Goal: Task Accomplishment & Management: Complete application form

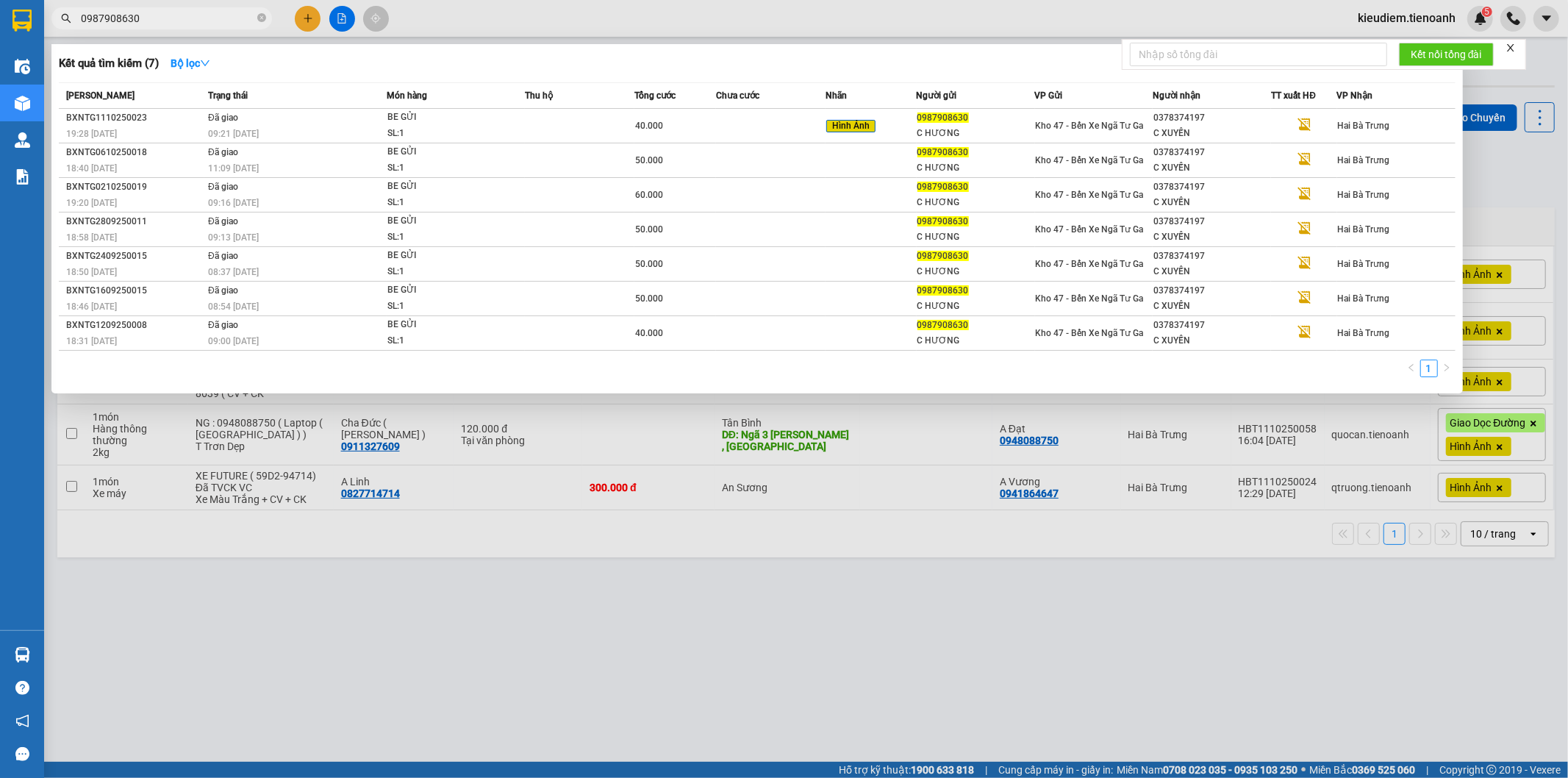
click at [162, 25] on input "0987908630" at bounding box center [168, 18] width 173 height 16
click at [107, 19] on input "0987908630" at bounding box center [168, 18] width 173 height 16
click at [128, 24] on input "0987908630" at bounding box center [168, 18] width 173 height 16
type input "0987908630"
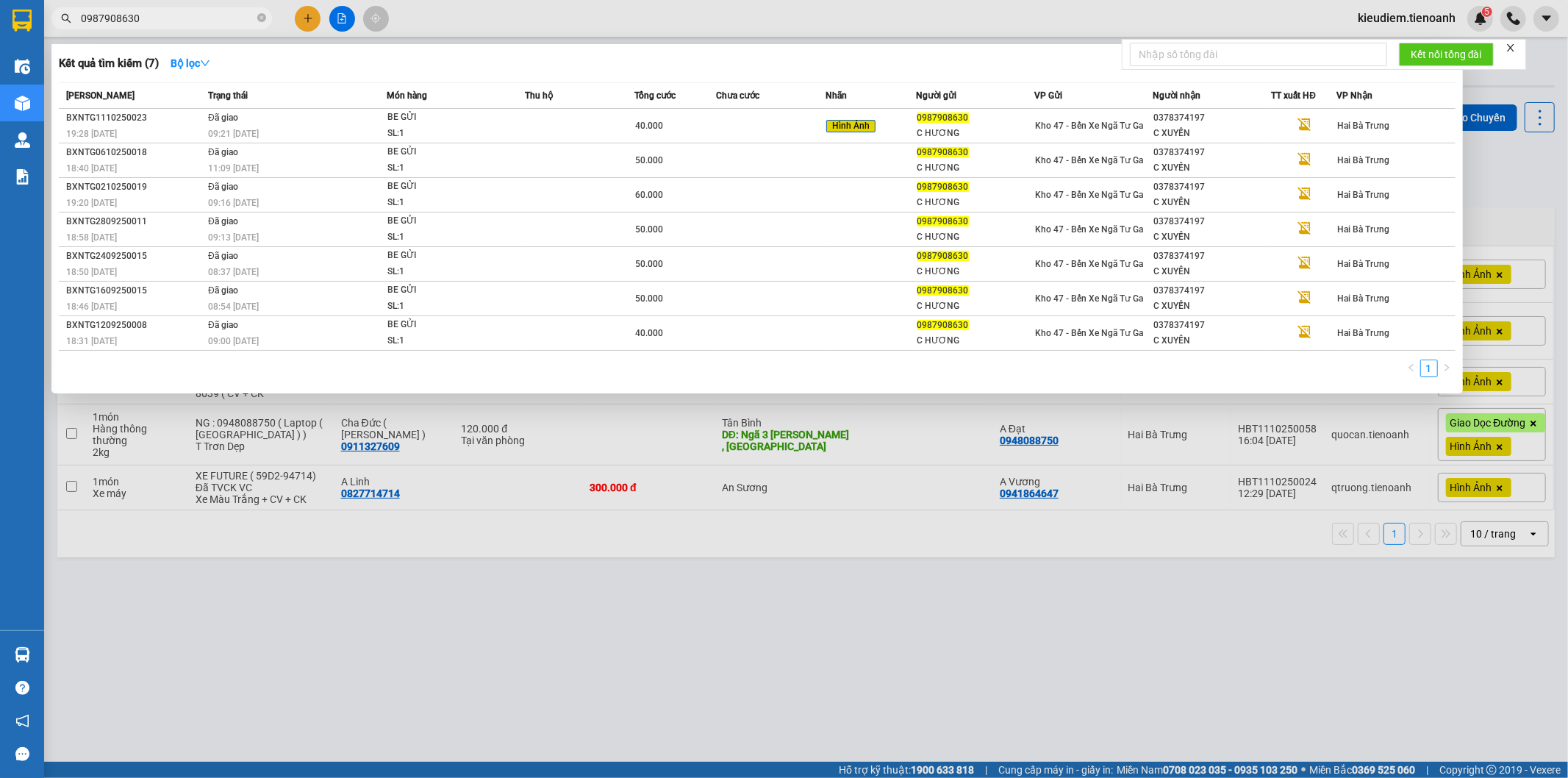
click at [197, 35] on div at bounding box center [784, 389] width 1568 height 778
click at [158, 10] on input "0987908630" at bounding box center [168, 18] width 173 height 16
click at [569, 126] on td at bounding box center [579, 126] width 109 height 35
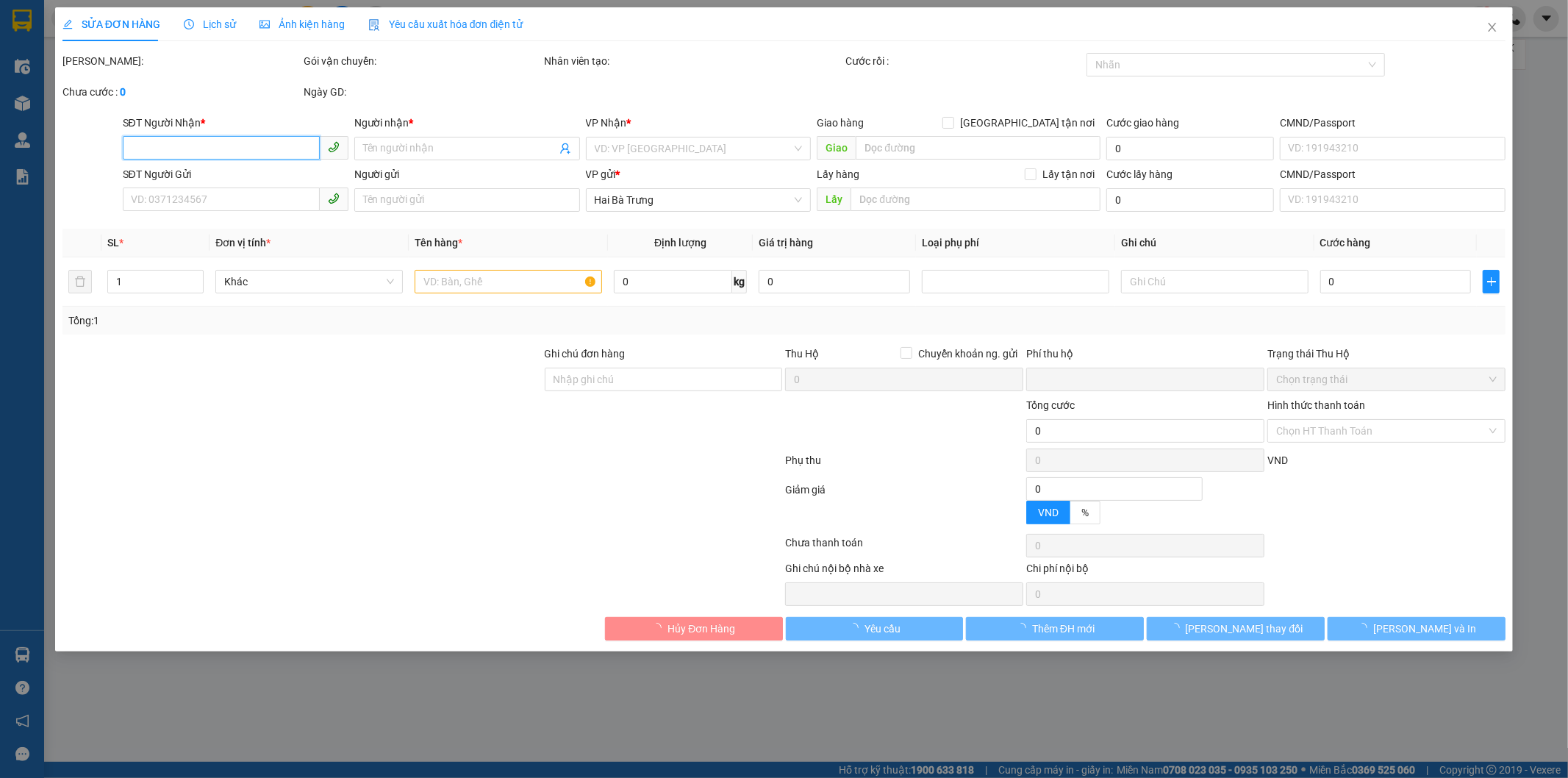
type input "0378374197"
type input "C XUYẾN"
type input "0987908630"
type input "C HƯƠNG"
type input "0"
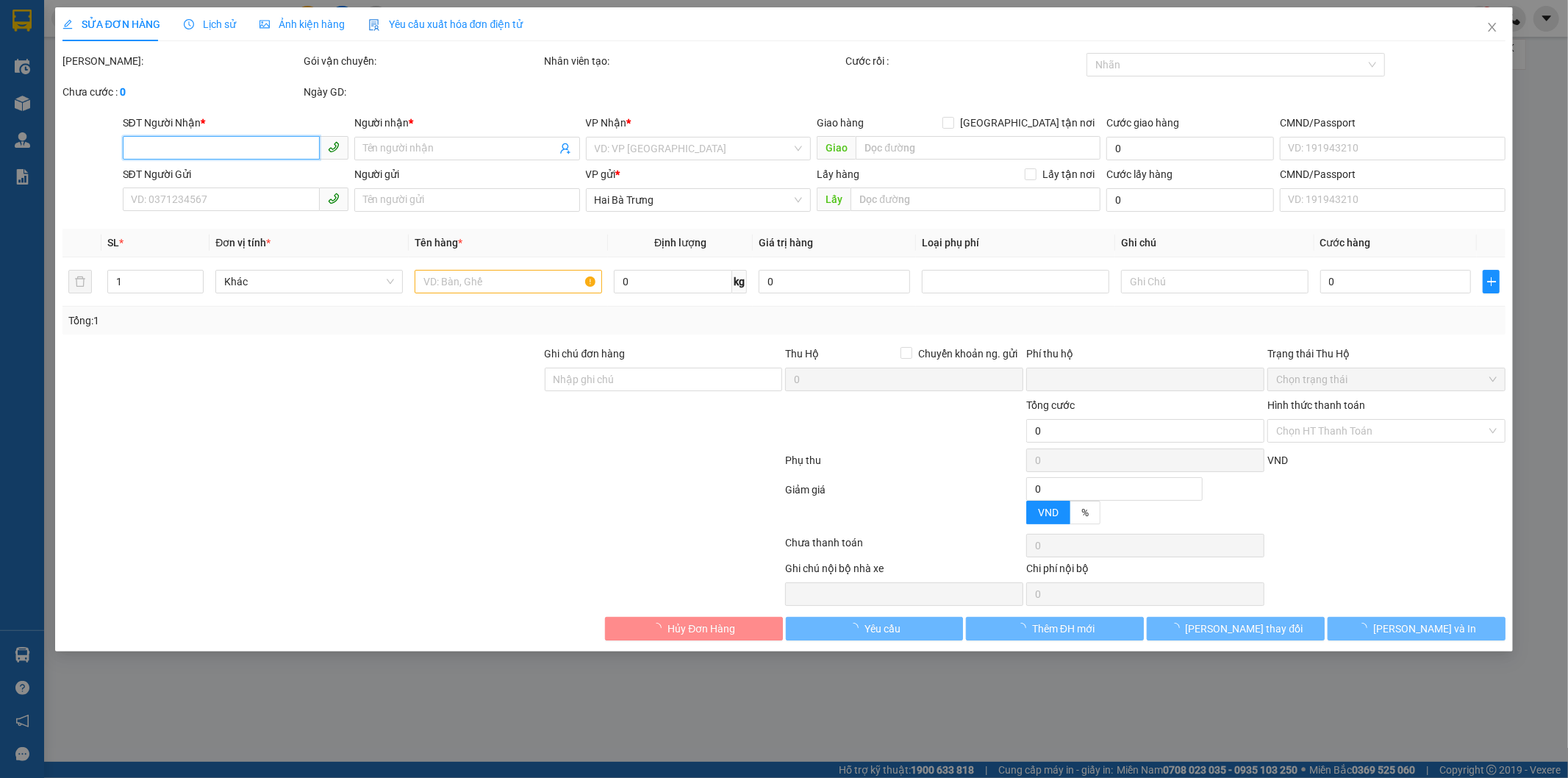
type input "40.000"
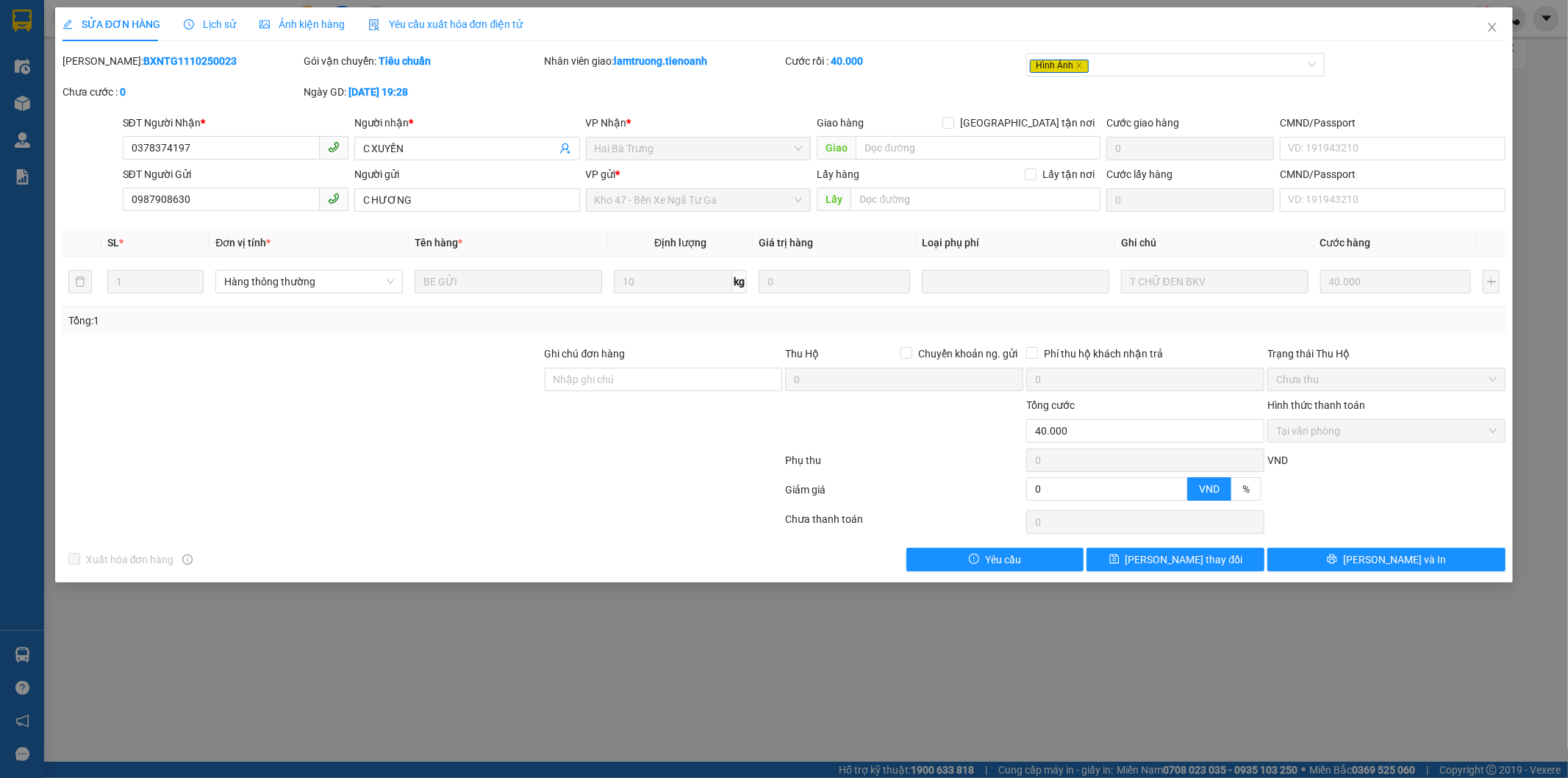
click at [211, 25] on span "Lịch sử" at bounding box center [210, 25] width 52 height 12
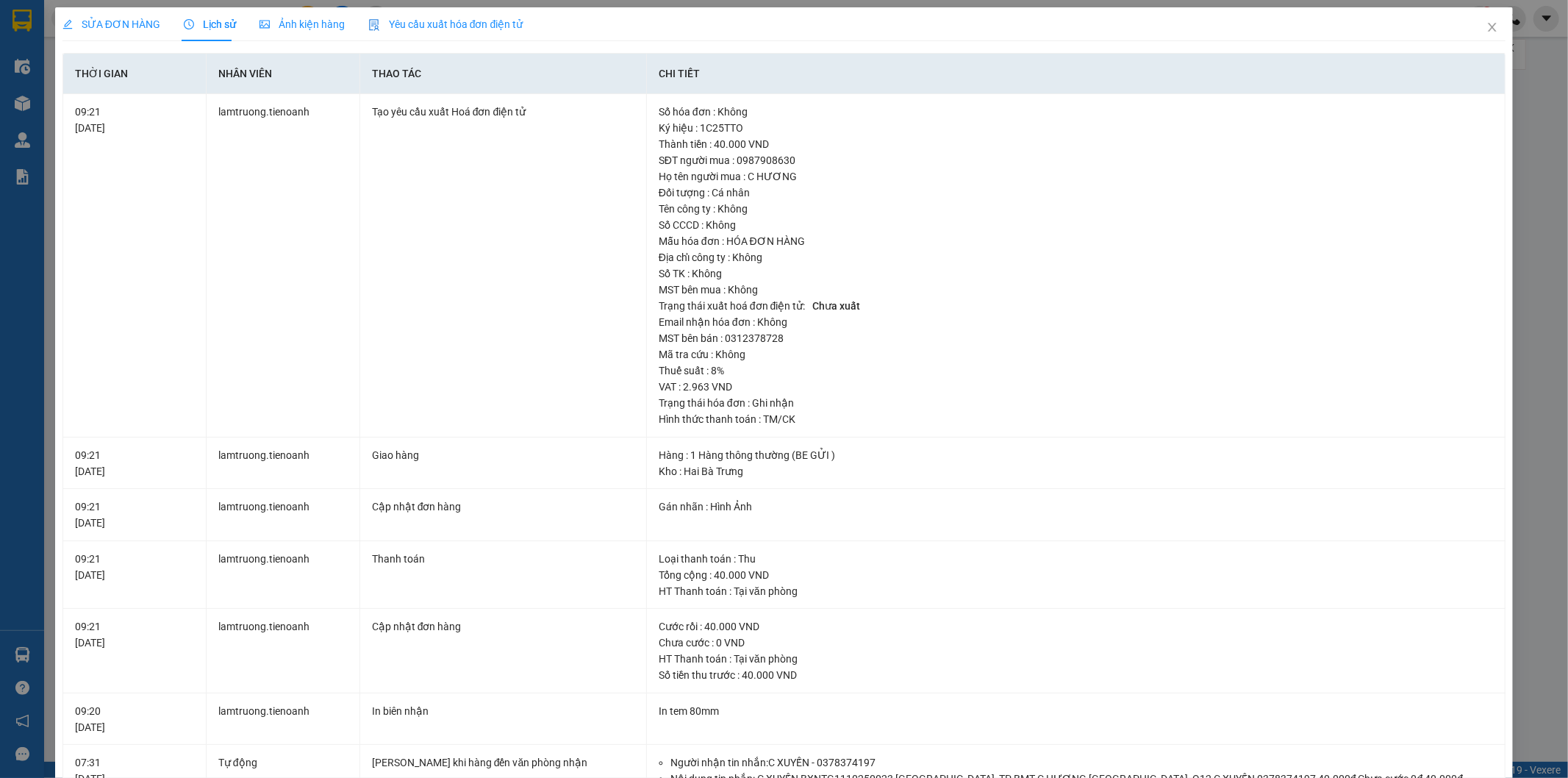
click at [320, 26] on span "Ảnh kiện hàng" at bounding box center [302, 25] width 85 height 12
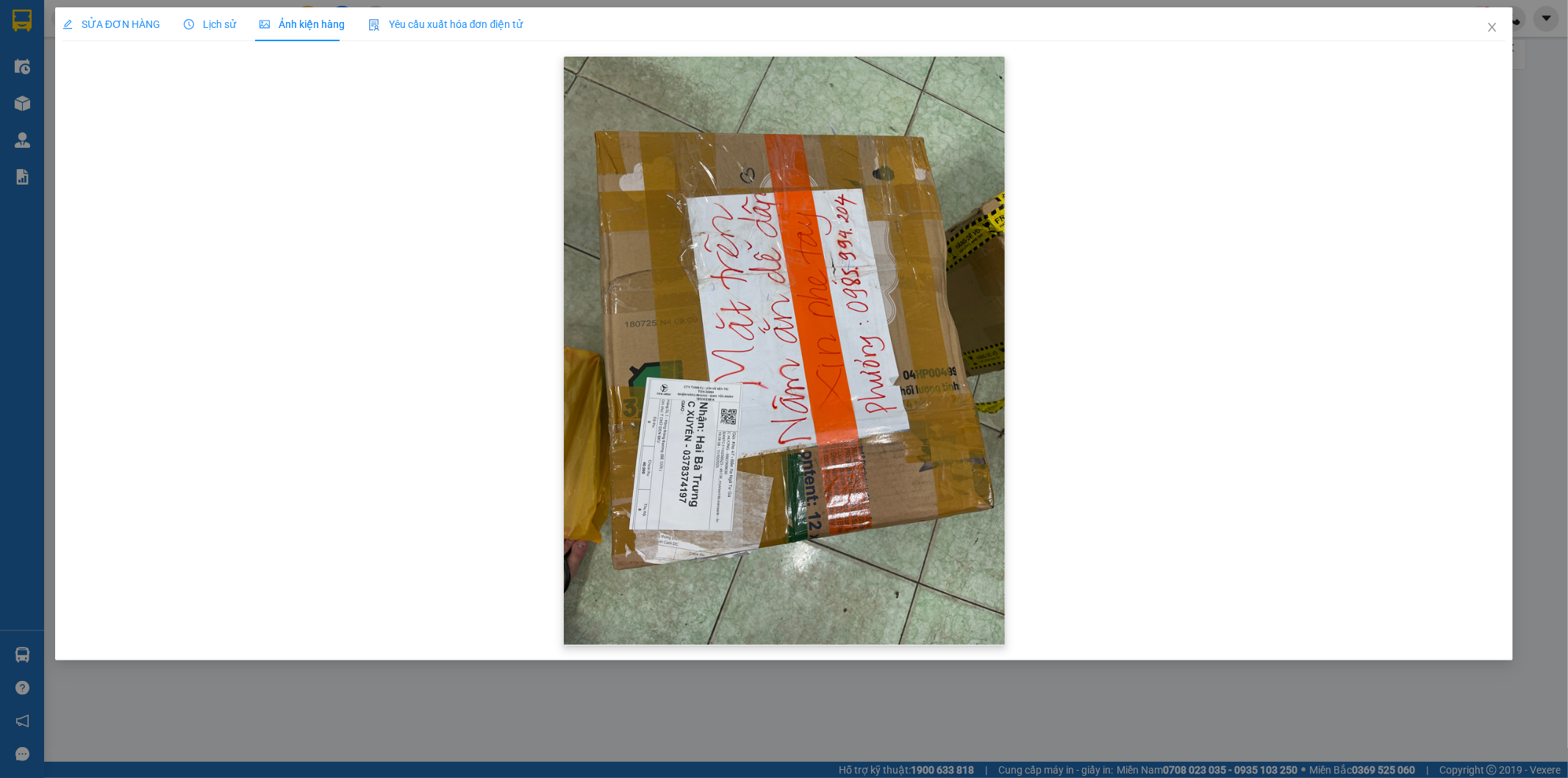
click at [802, 403] on img at bounding box center [784, 350] width 441 height 588
click at [199, 19] on span "Lịch sử" at bounding box center [210, 25] width 52 height 12
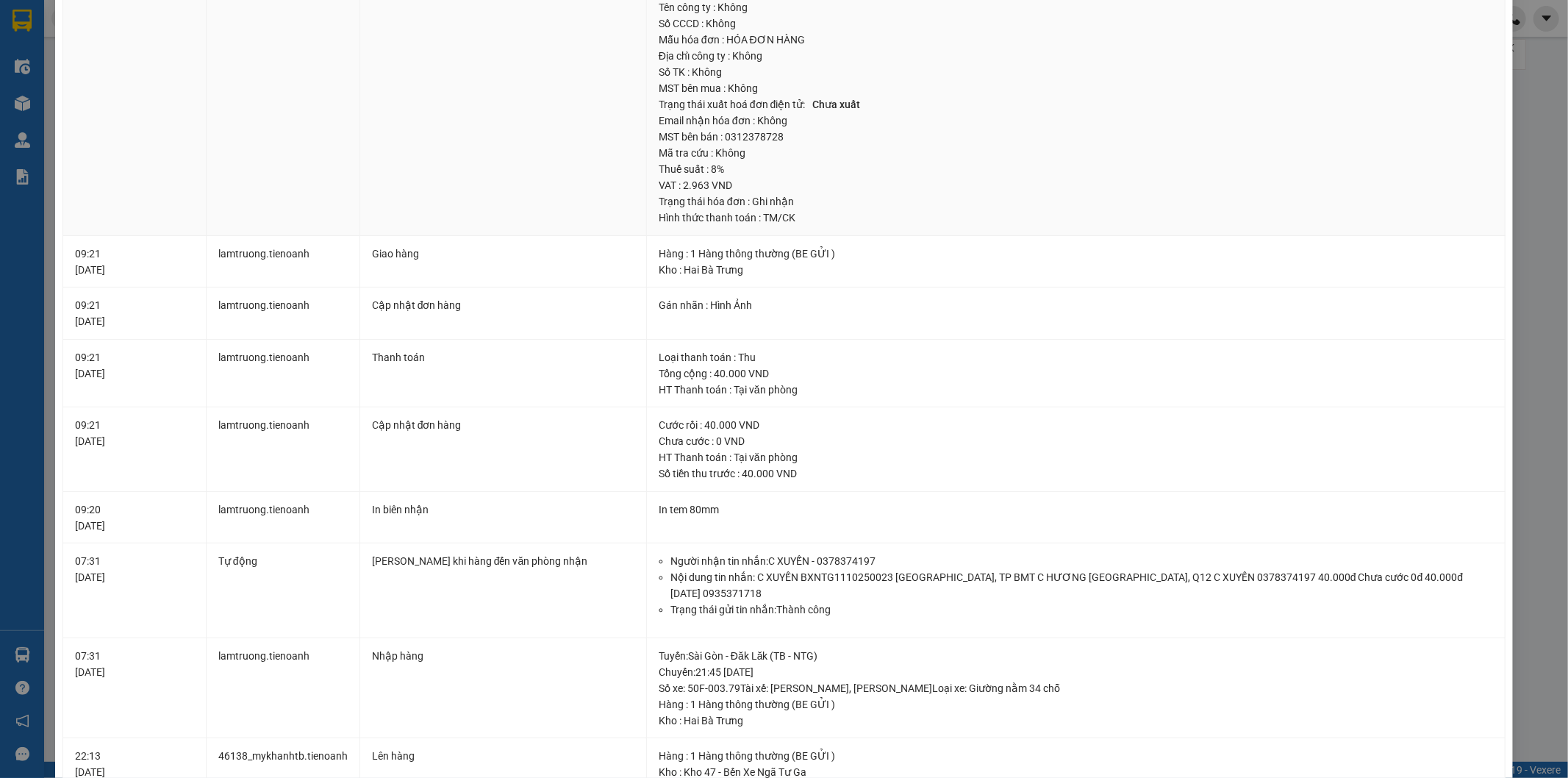
scroll to position [327, 0]
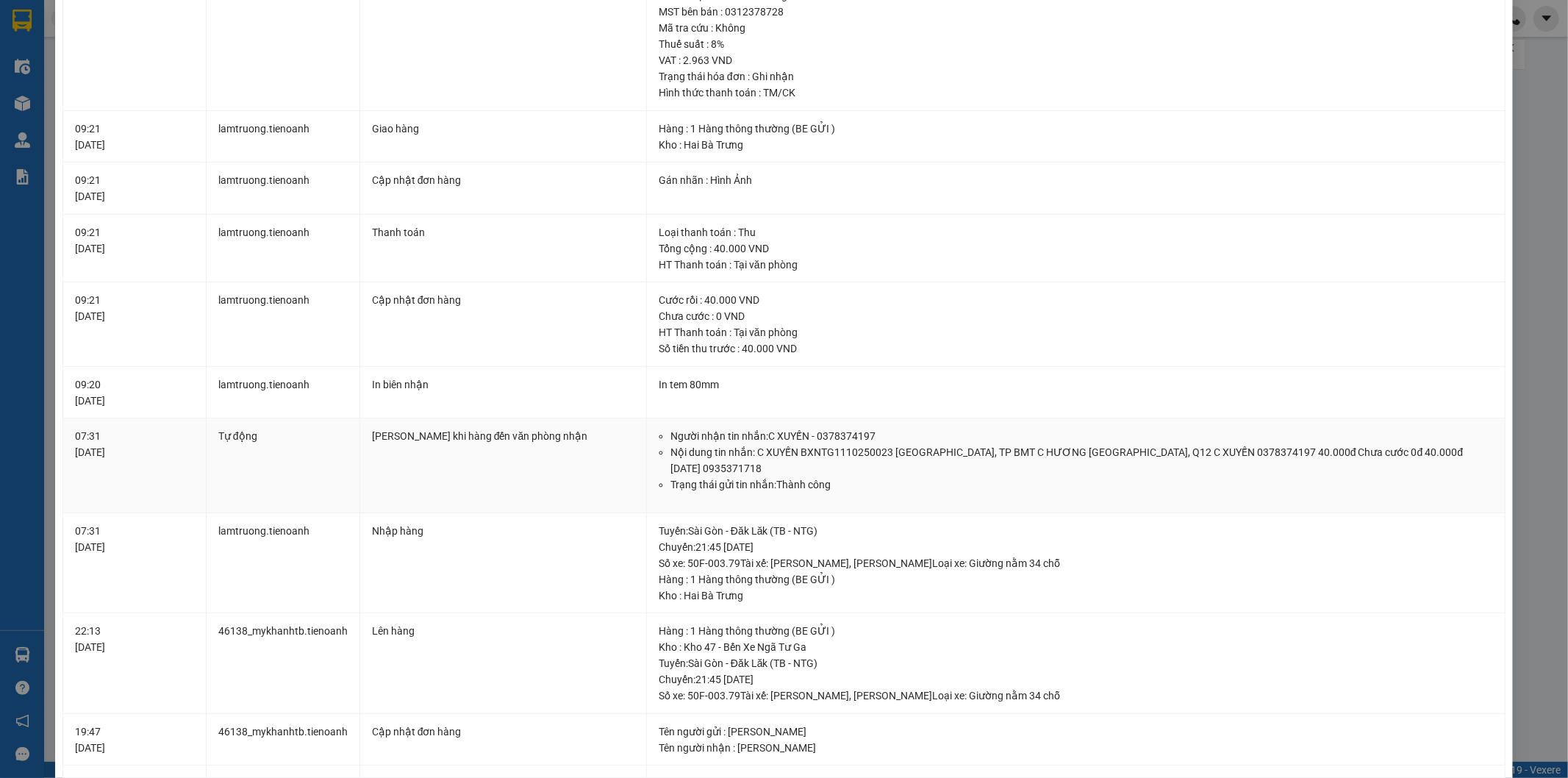
click at [769, 446] on li "Nội dung tin nhắn: C XUYẾN BXNTG1110250023 169 [GEOGRAPHIC_DATA], TP BMT [STREE…" at bounding box center [1081, 461] width 823 height 32
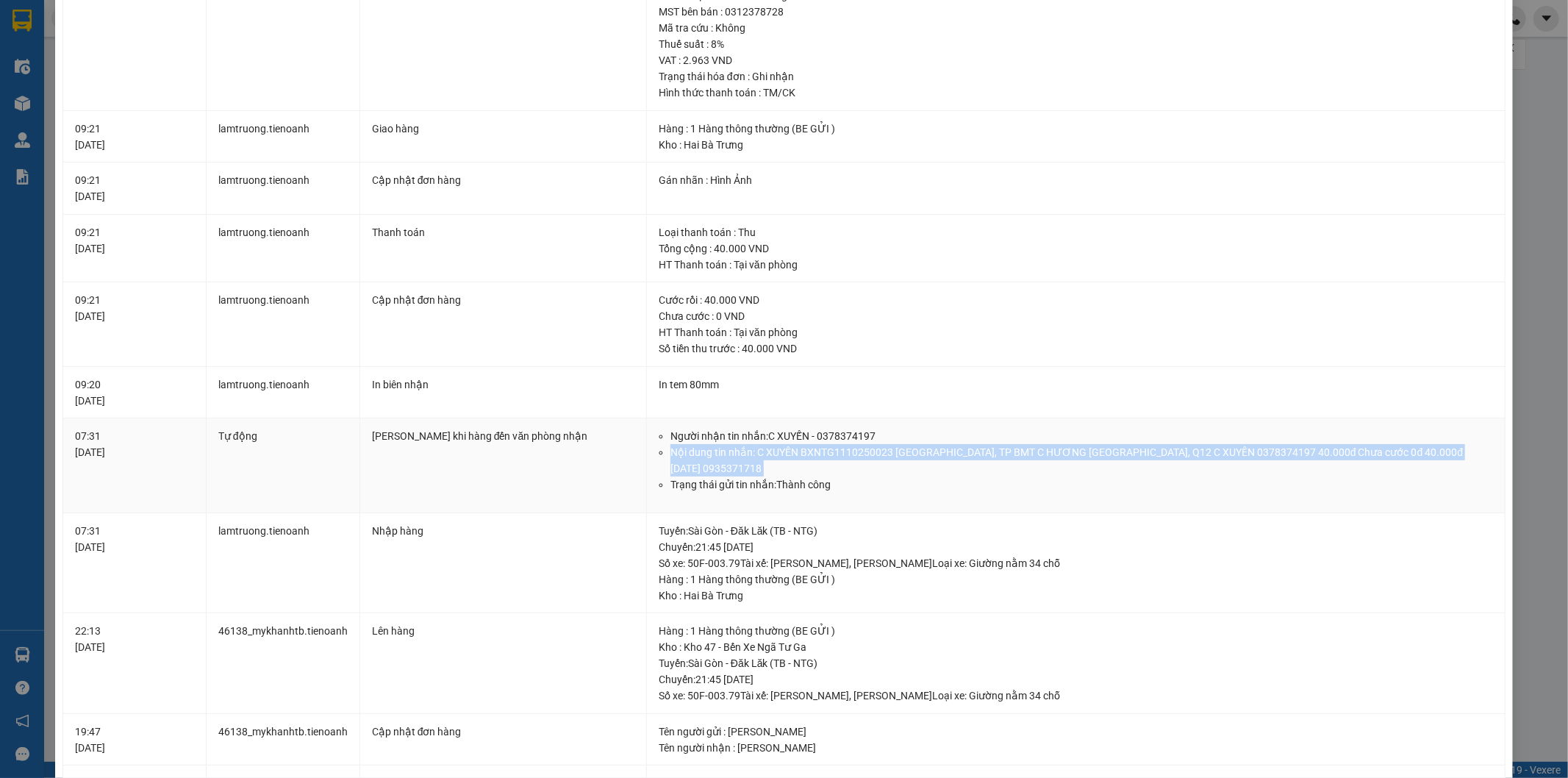
click at [769, 446] on li "Nội dung tin nhắn: C XUYẾN BXNTG1110250023 169 [GEOGRAPHIC_DATA], TP BMT [STREE…" at bounding box center [1081, 461] width 823 height 32
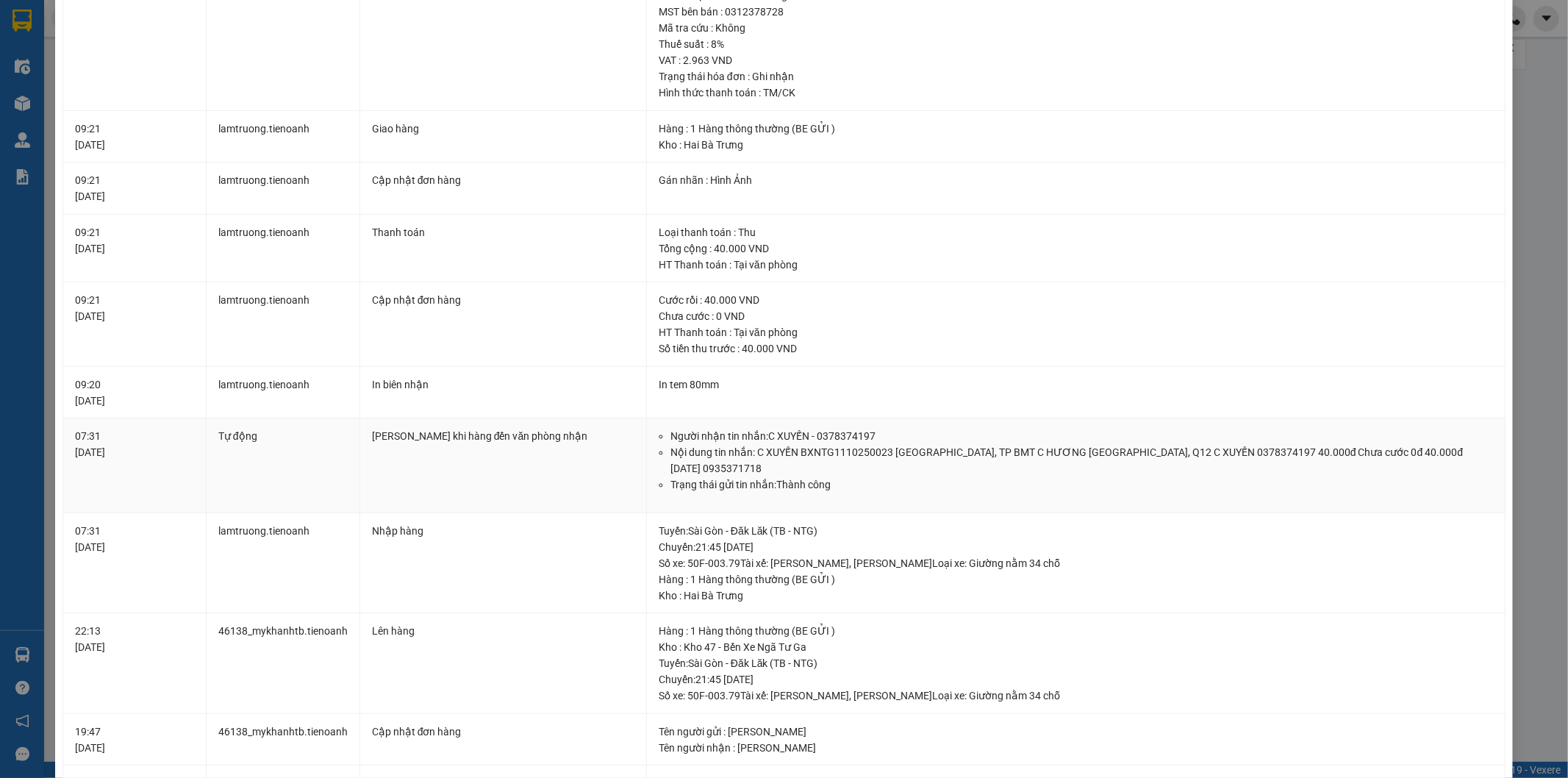
click at [823, 484] on li "Trạng thái gửi tin nhắn: Thành công" at bounding box center [1081, 484] width 823 height 16
click at [775, 467] on li "Nội dung tin nhắn: C XUYẾN BXNTG1110250023 169 [GEOGRAPHIC_DATA], TP BMT [STREE…" at bounding box center [1081, 461] width 823 height 32
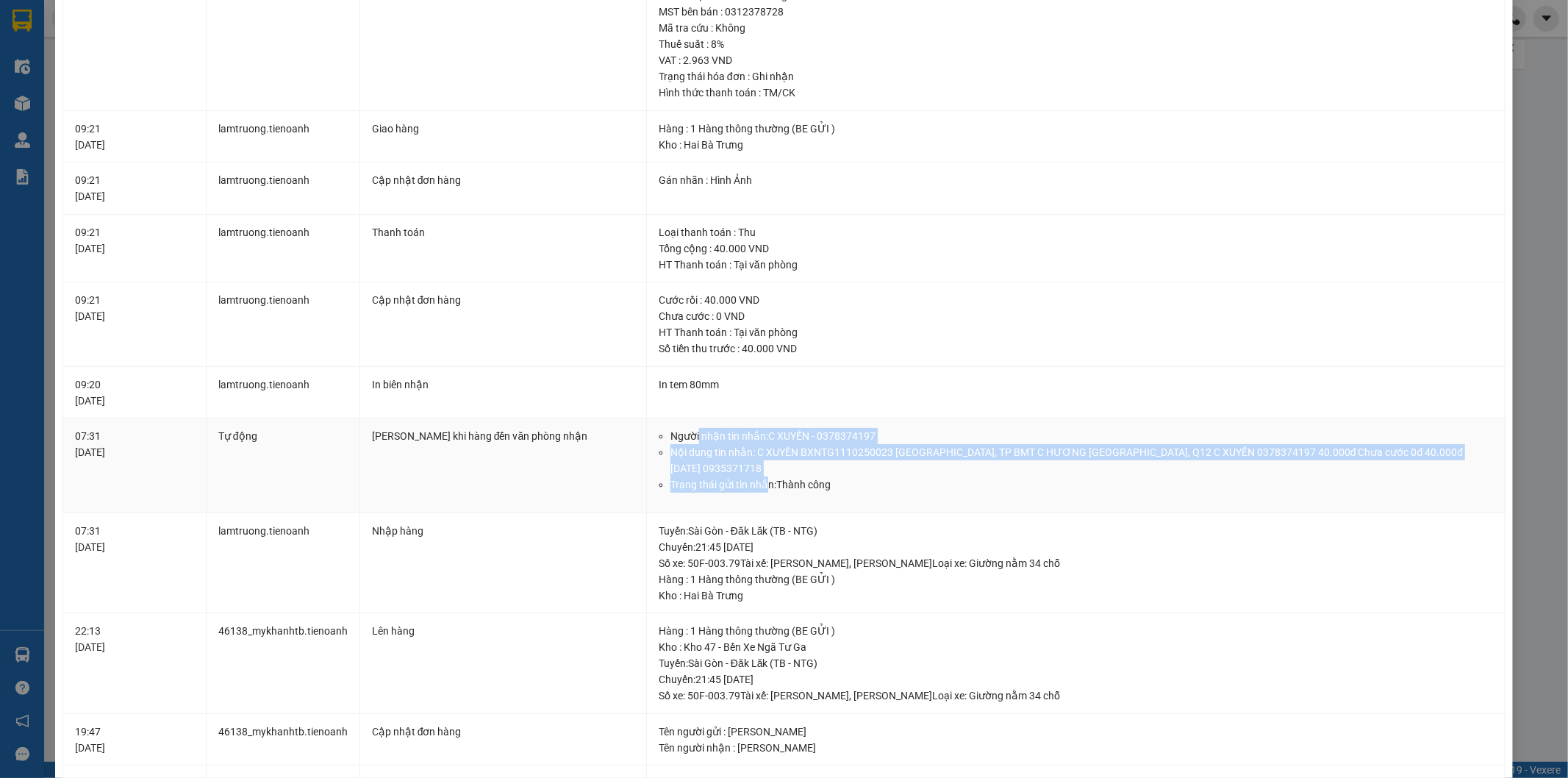
drag, startPoint x: 692, startPoint y: 433, endPoint x: 761, endPoint y: 491, distance: 90.1
click at [761, 491] on ul "Người nhận tin nhắn: C XUYẾN - 0378374197 Nội dung tin nhắn: C XUYẾN BXNTG11102…" at bounding box center [1076, 461] width 834 height 64
click at [829, 472] on li "Nội dung tin nhắn: C XUYẾN BXNTG1110250023 169 [GEOGRAPHIC_DATA], TP BMT [STREE…" at bounding box center [1081, 461] width 823 height 32
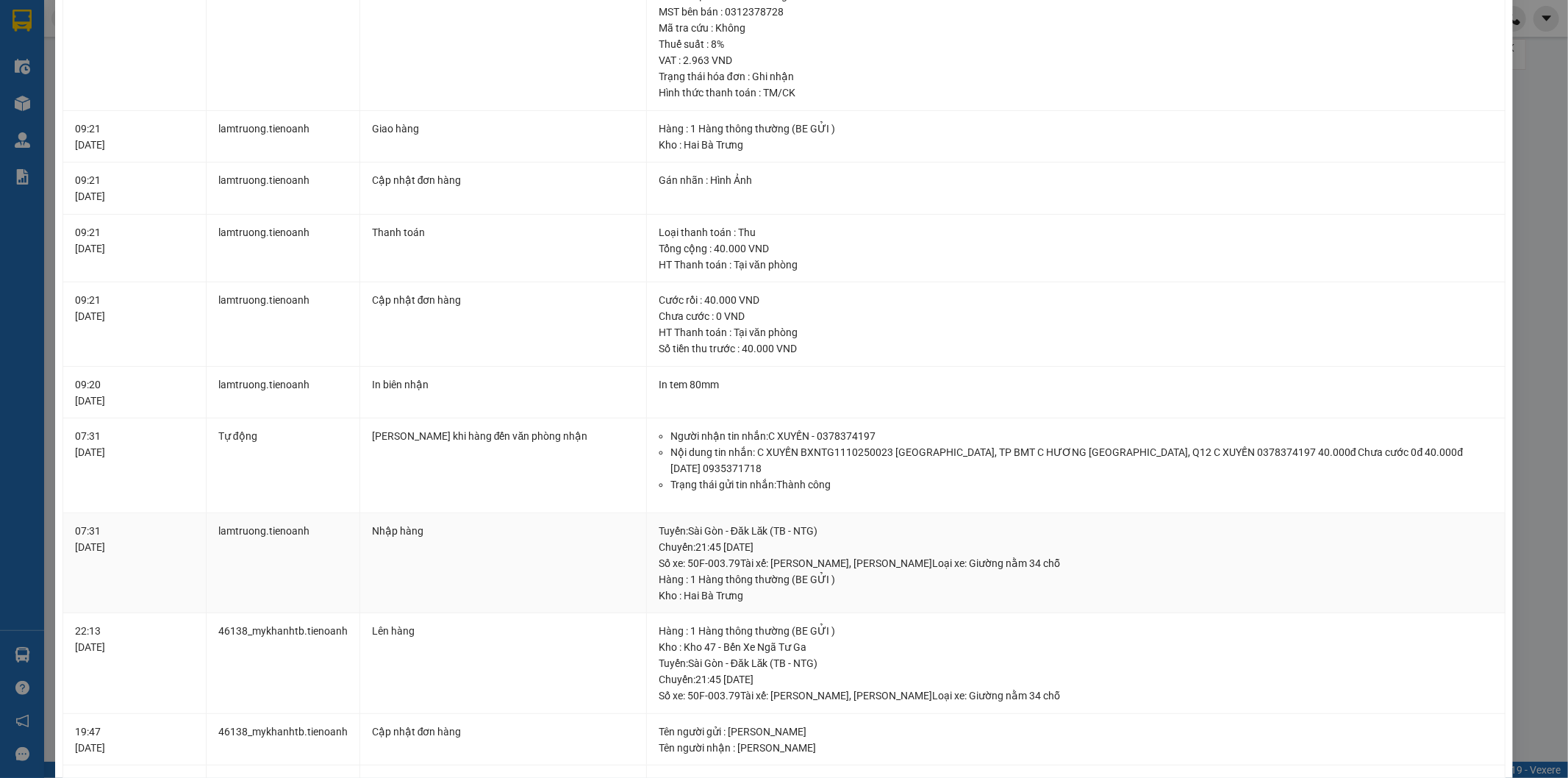
drag, startPoint x: 753, startPoint y: 546, endPoint x: 800, endPoint y: 550, distance: 47.2
click at [800, 550] on div "Tuyến : [GEOGRAPHIC_DATA] - Đăk Lăk (TB - NTG) [GEOGRAPHIC_DATA]: 21:45 [DATE] …" at bounding box center [1076, 547] width 834 height 48
click at [747, 553] on div "Tuyến : [GEOGRAPHIC_DATA] - Đăk Lăk (TB - NTG) [GEOGRAPHIC_DATA]: 21:45 [DATE] …" at bounding box center [1076, 547] width 834 height 48
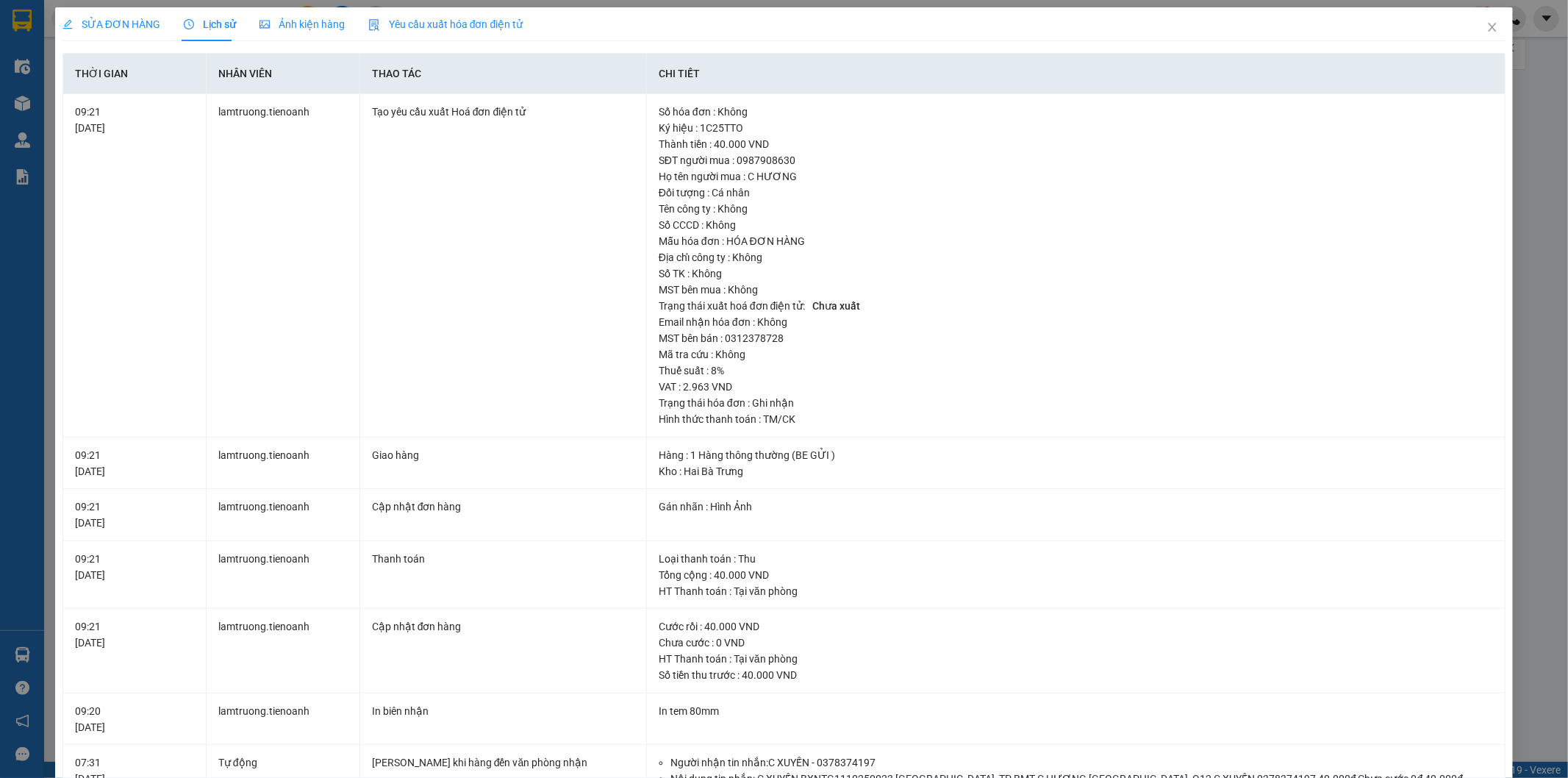
click at [87, 28] on span "SỬA ĐƠN HÀNG" at bounding box center [112, 25] width 98 height 12
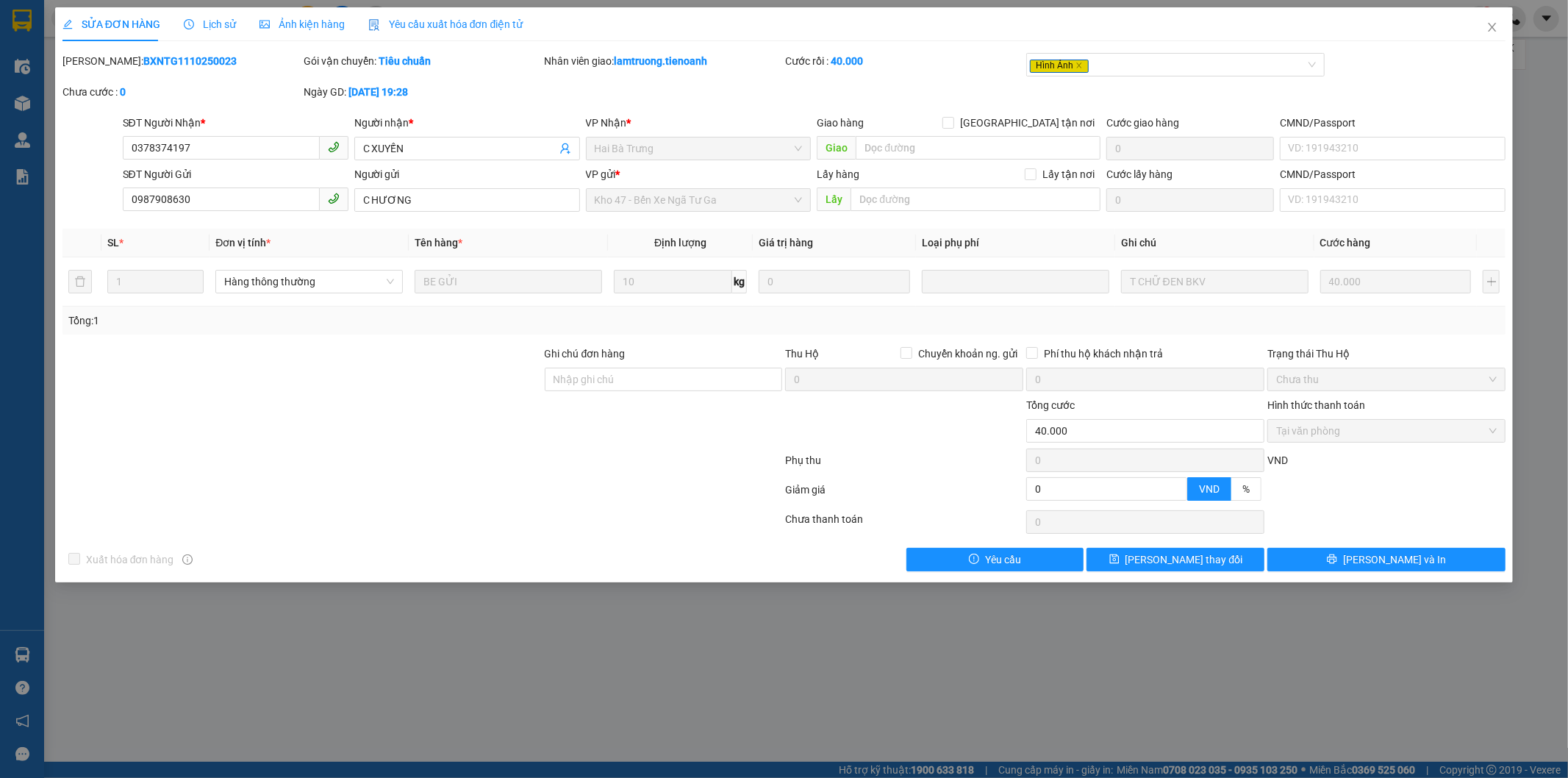
click at [534, 453] on div at bounding box center [422, 463] width 723 height 30
click at [454, 462] on div at bounding box center [422, 463] width 723 height 30
click at [596, 334] on div "Total Paid Fee 40.000 Total UnPaid Fee 0 Cash Collection Total Fee Mã ĐH: BXNTG…" at bounding box center [784, 312] width 1444 height 518
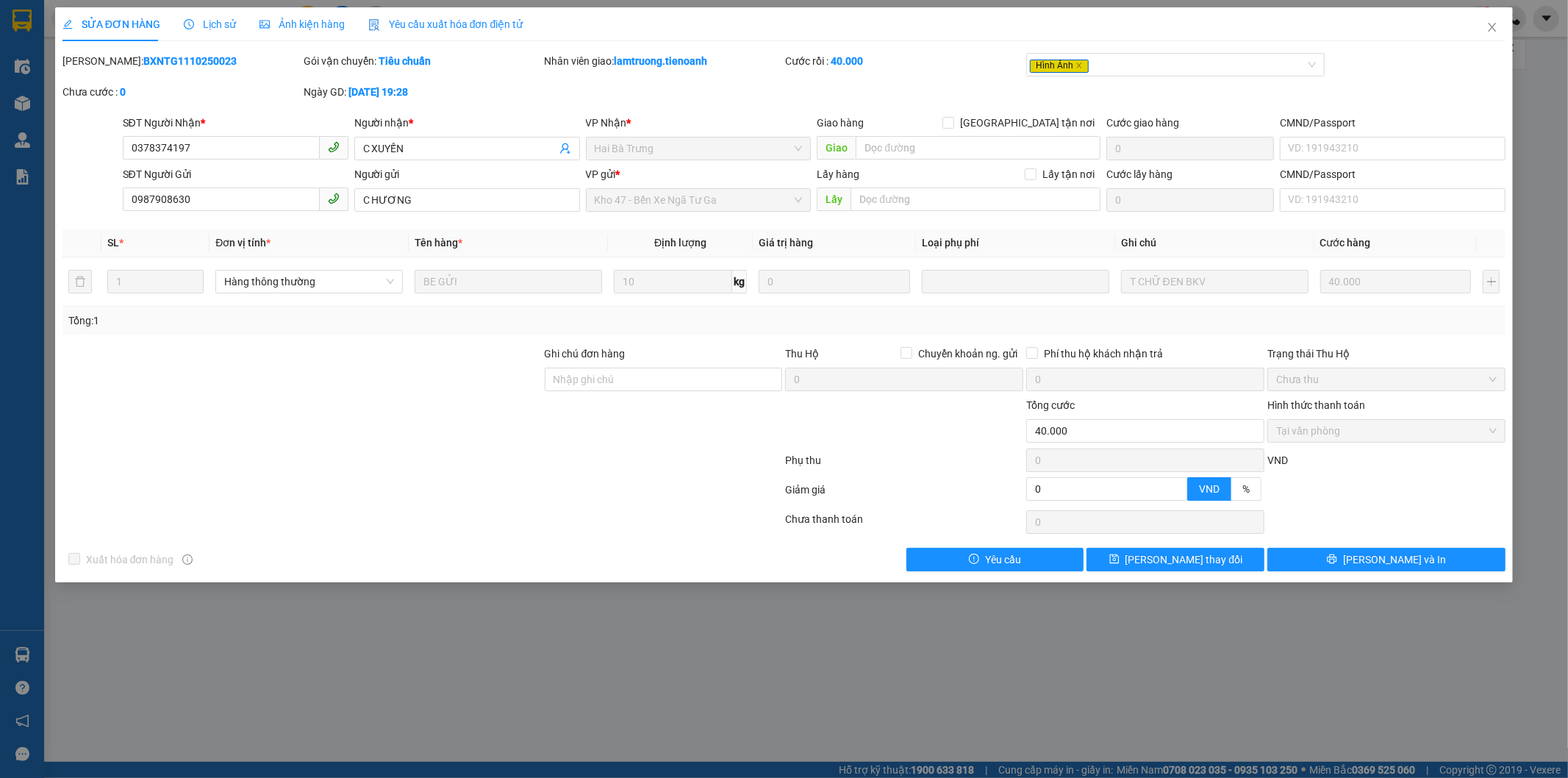
click at [607, 397] on div at bounding box center [663, 422] width 241 height 52
click at [582, 362] on div "Ghi chú đơn hàng" at bounding box center [663, 356] width 238 height 22
click at [449, 350] on div at bounding box center [302, 371] width 482 height 52
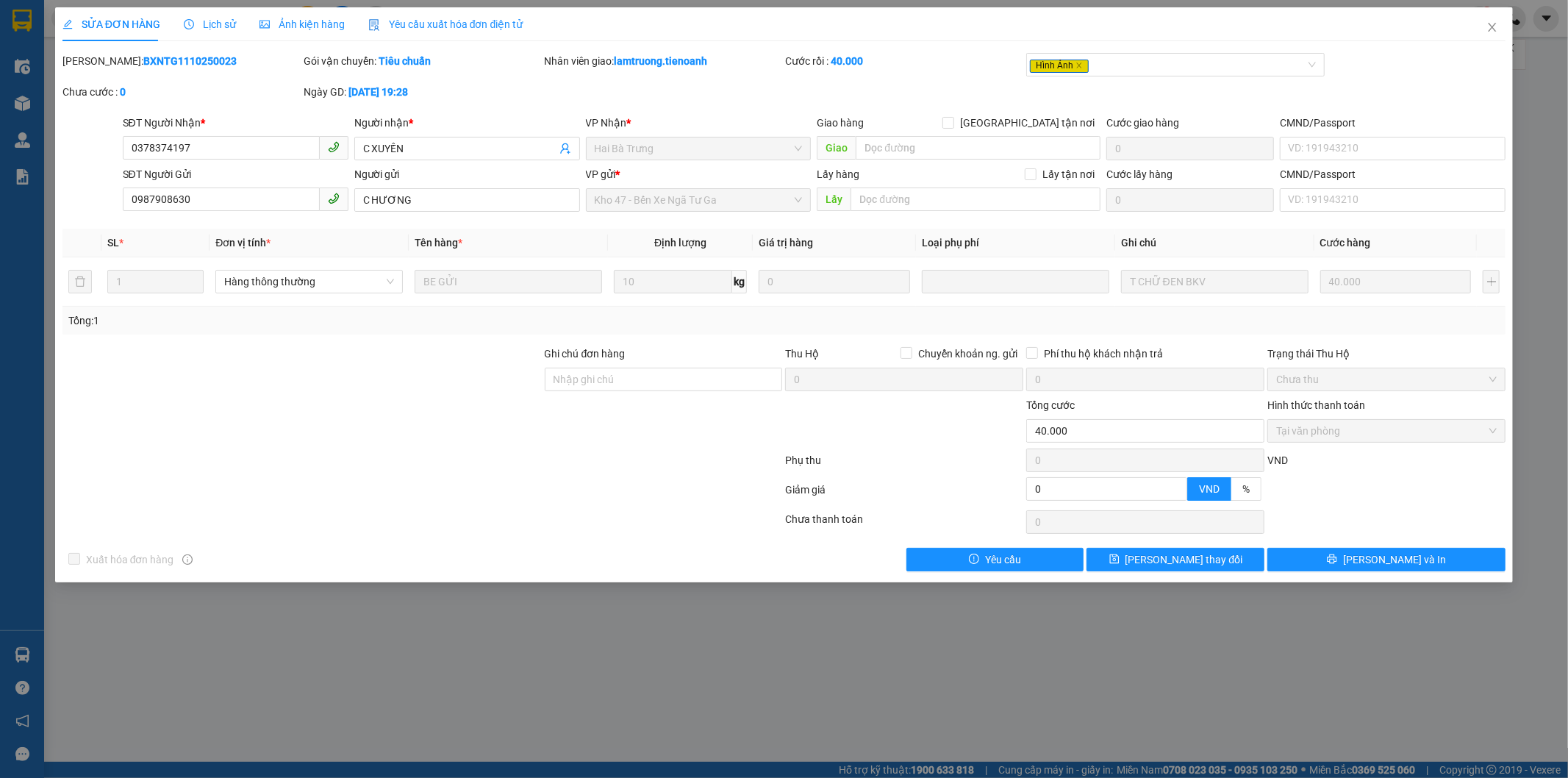
click at [449, 350] on div at bounding box center [302, 371] width 482 height 52
click at [417, 304] on td "BE GỬI" at bounding box center [508, 282] width 199 height 49
click at [228, 27] on span "Lịch sử" at bounding box center [210, 25] width 52 height 12
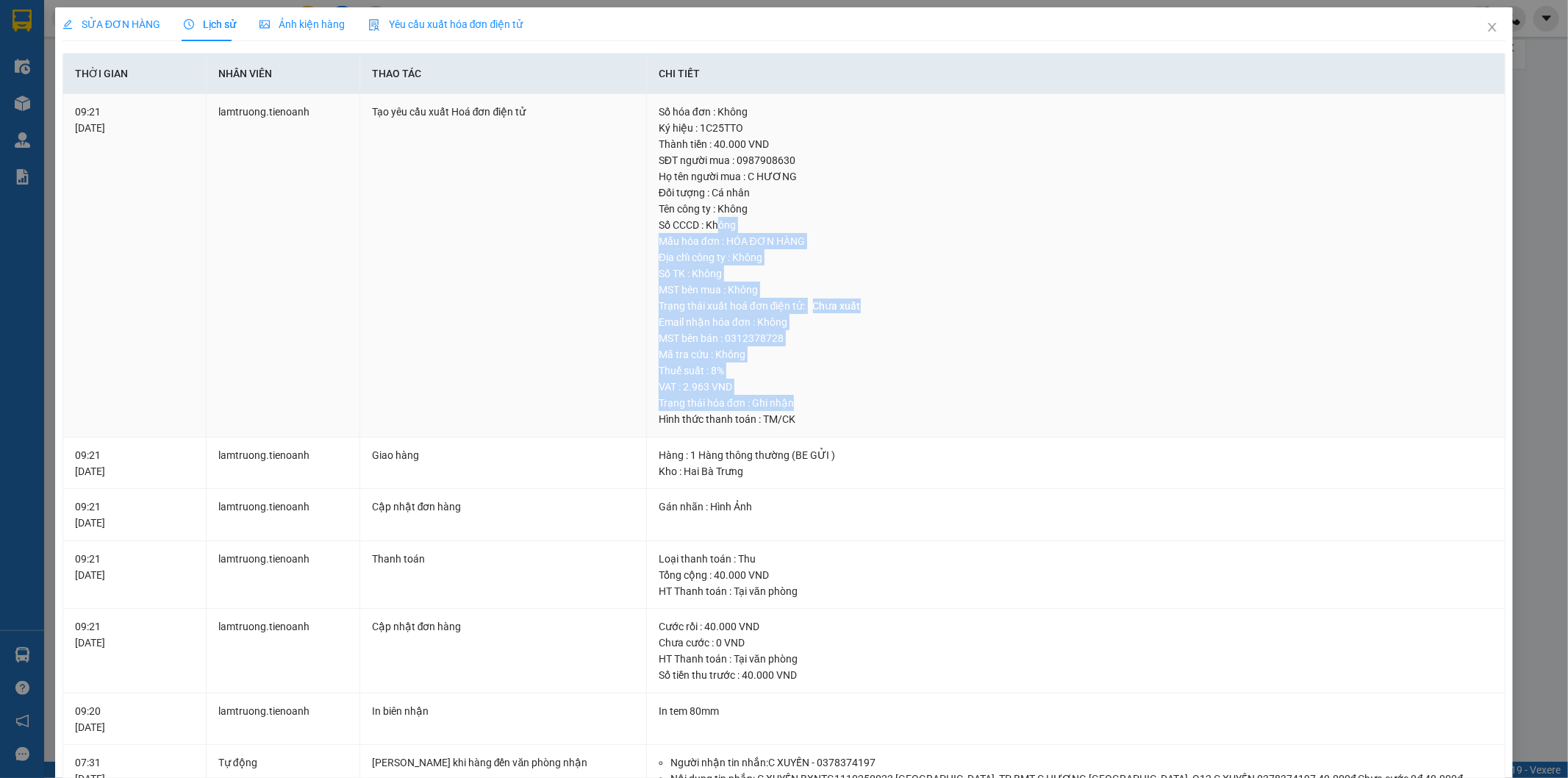
drag, startPoint x: 789, startPoint y: 395, endPoint x: 707, endPoint y: 223, distance: 190.5
click at [707, 223] on td "Số hóa đơn : Không Ký hiệu : 1C25TTO Thành tiền : 40.000 VND SĐT người mua : 09…" at bounding box center [1076, 266] width 859 height 344
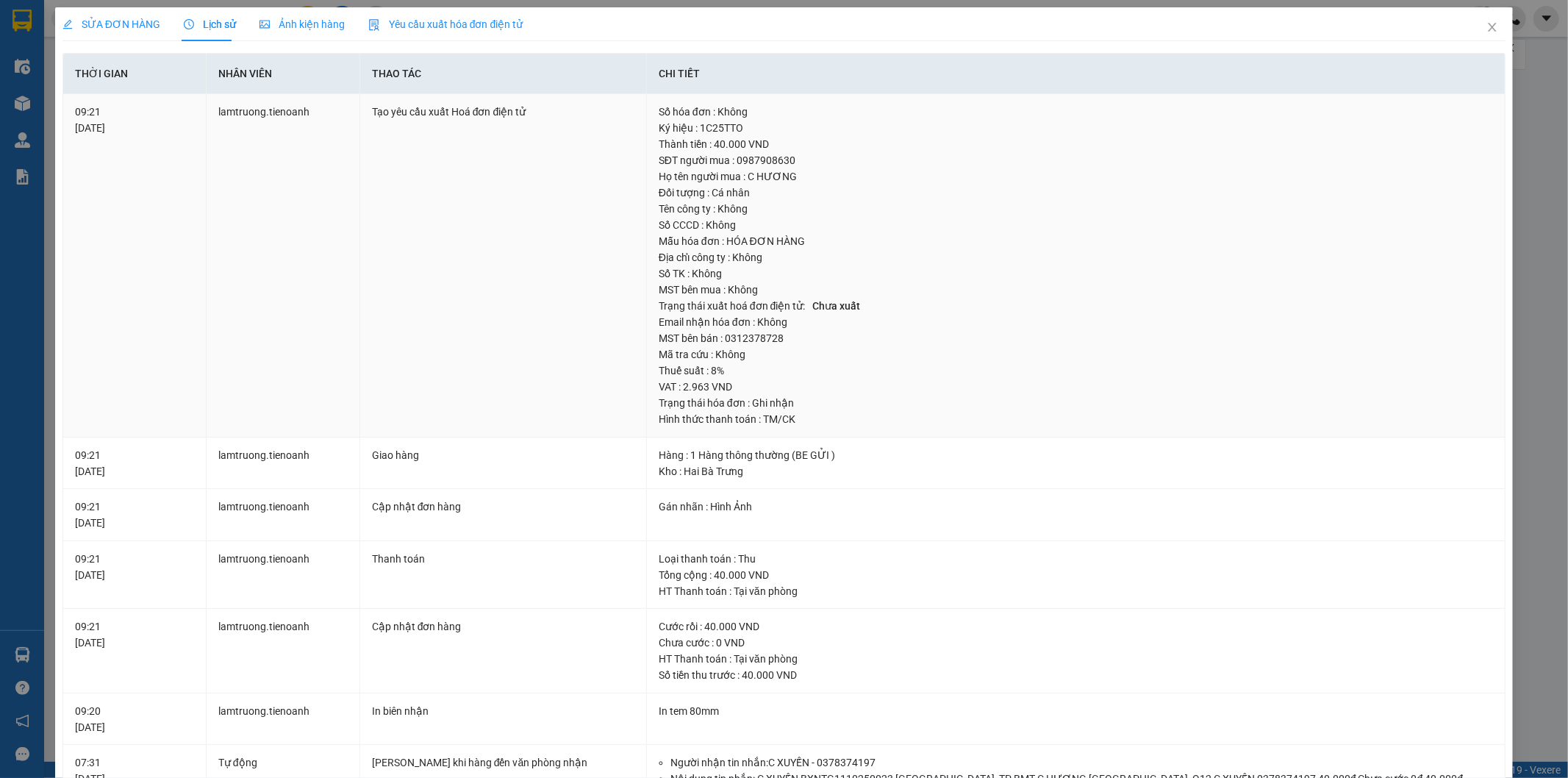
click at [699, 210] on div "Tên công ty : Không" at bounding box center [1076, 208] width 834 height 16
click at [1486, 25] on icon "close" at bounding box center [1492, 27] width 12 height 12
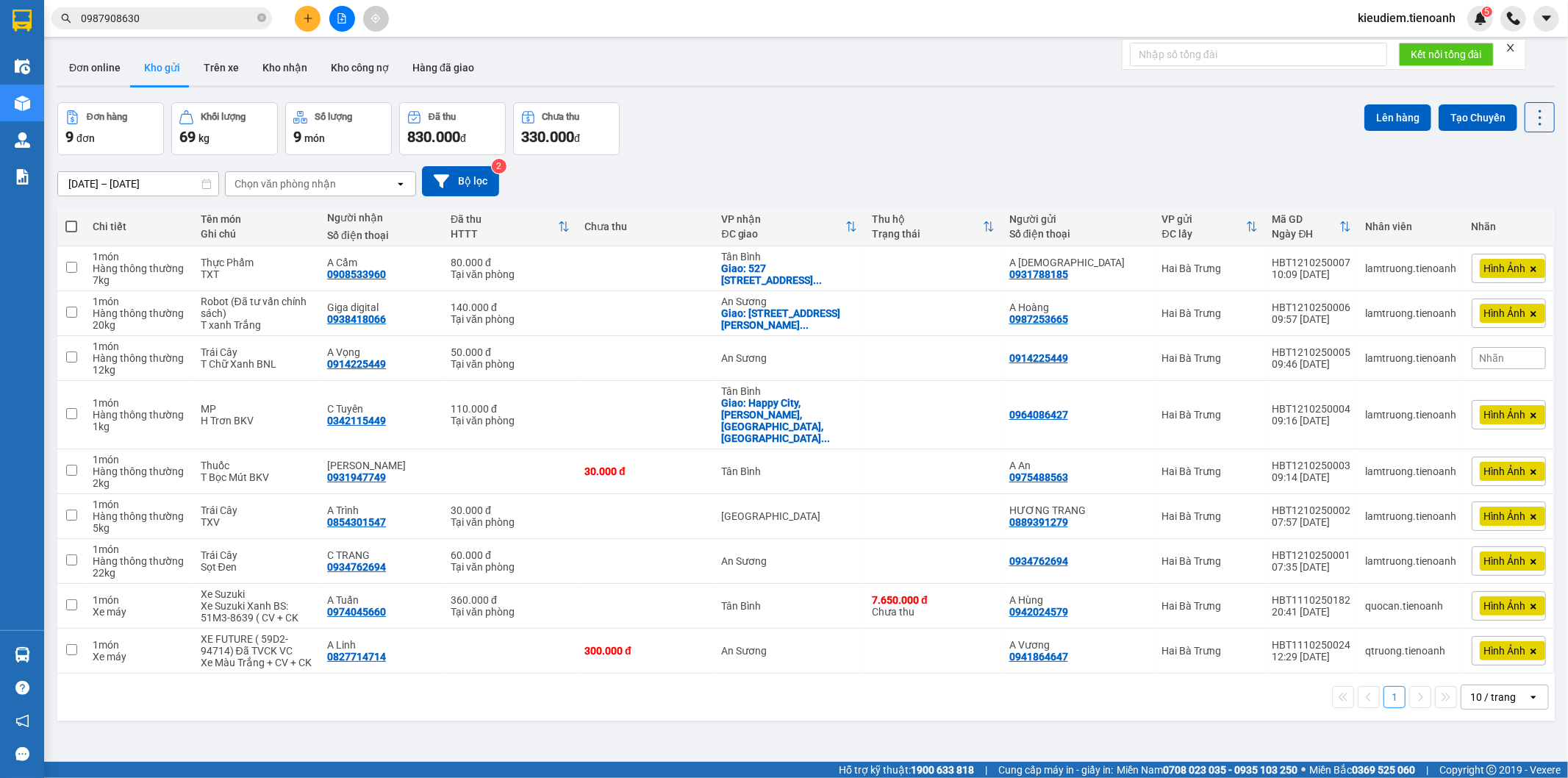
click at [191, 14] on input "0987908630" at bounding box center [168, 18] width 173 height 16
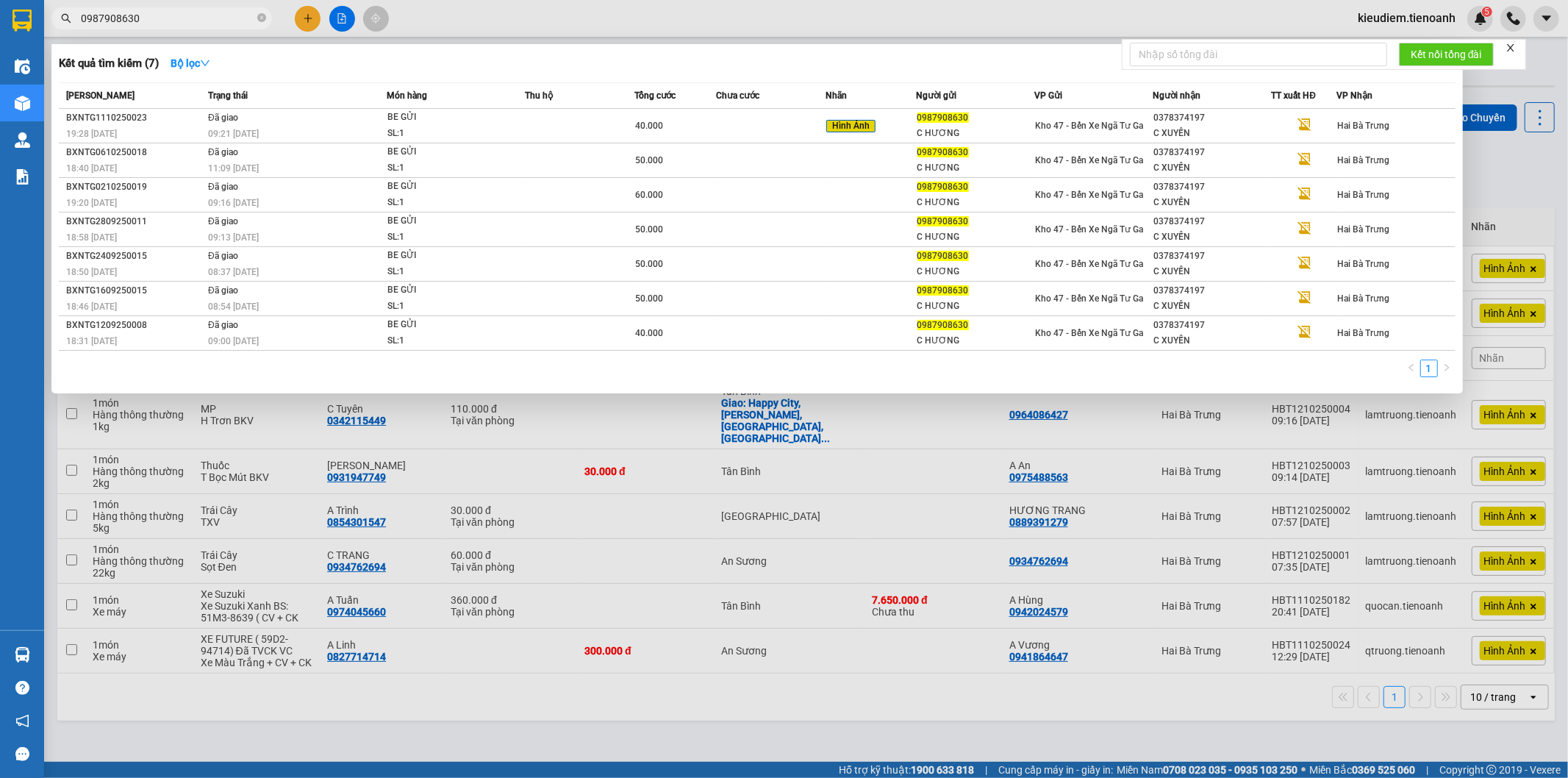
click at [191, 14] on input "0987908630" at bounding box center [168, 18] width 173 height 16
paste input "42861317"
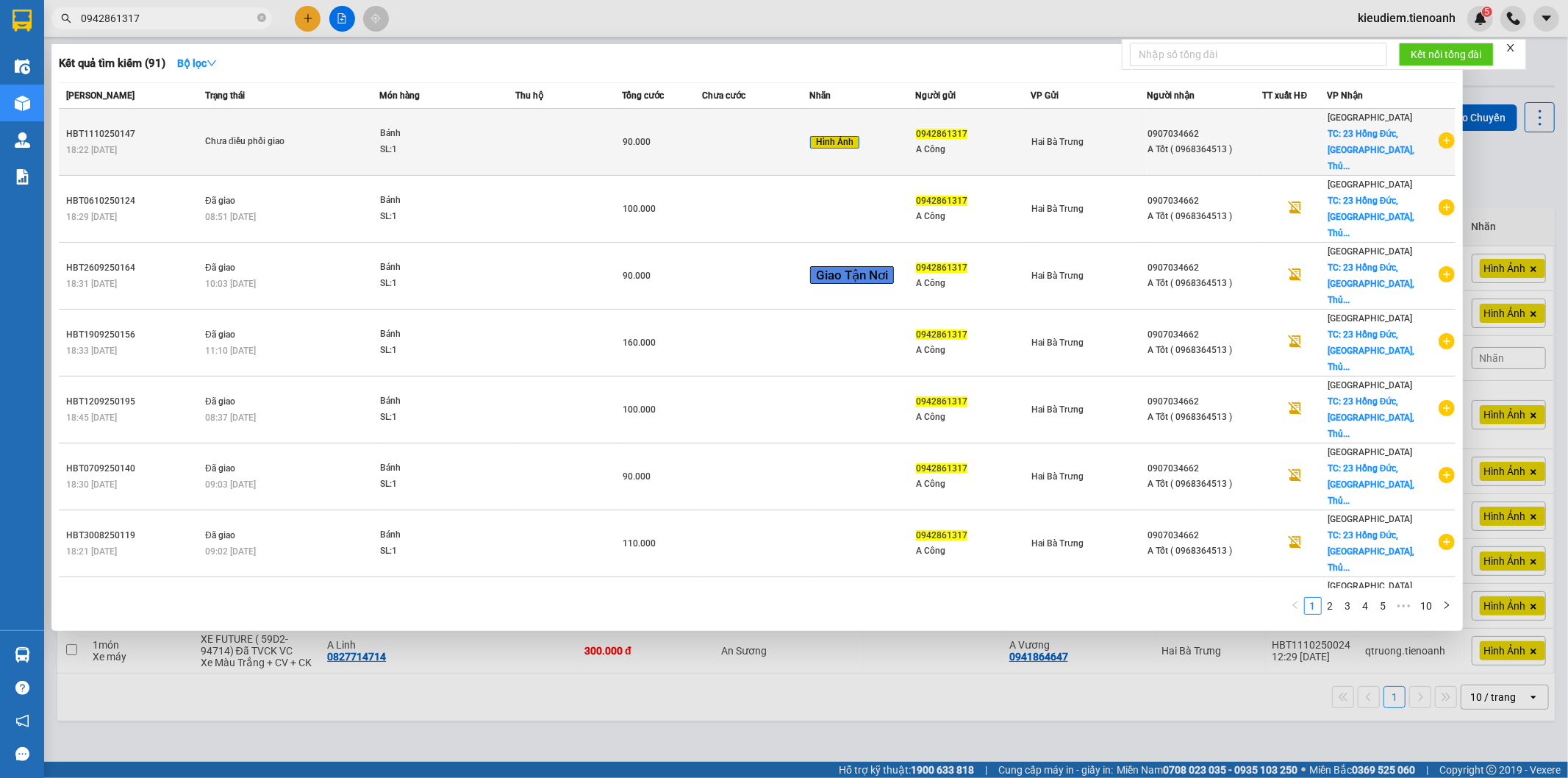
type input "0942861317"
click at [422, 126] on div "Bánh" at bounding box center [435, 134] width 110 height 16
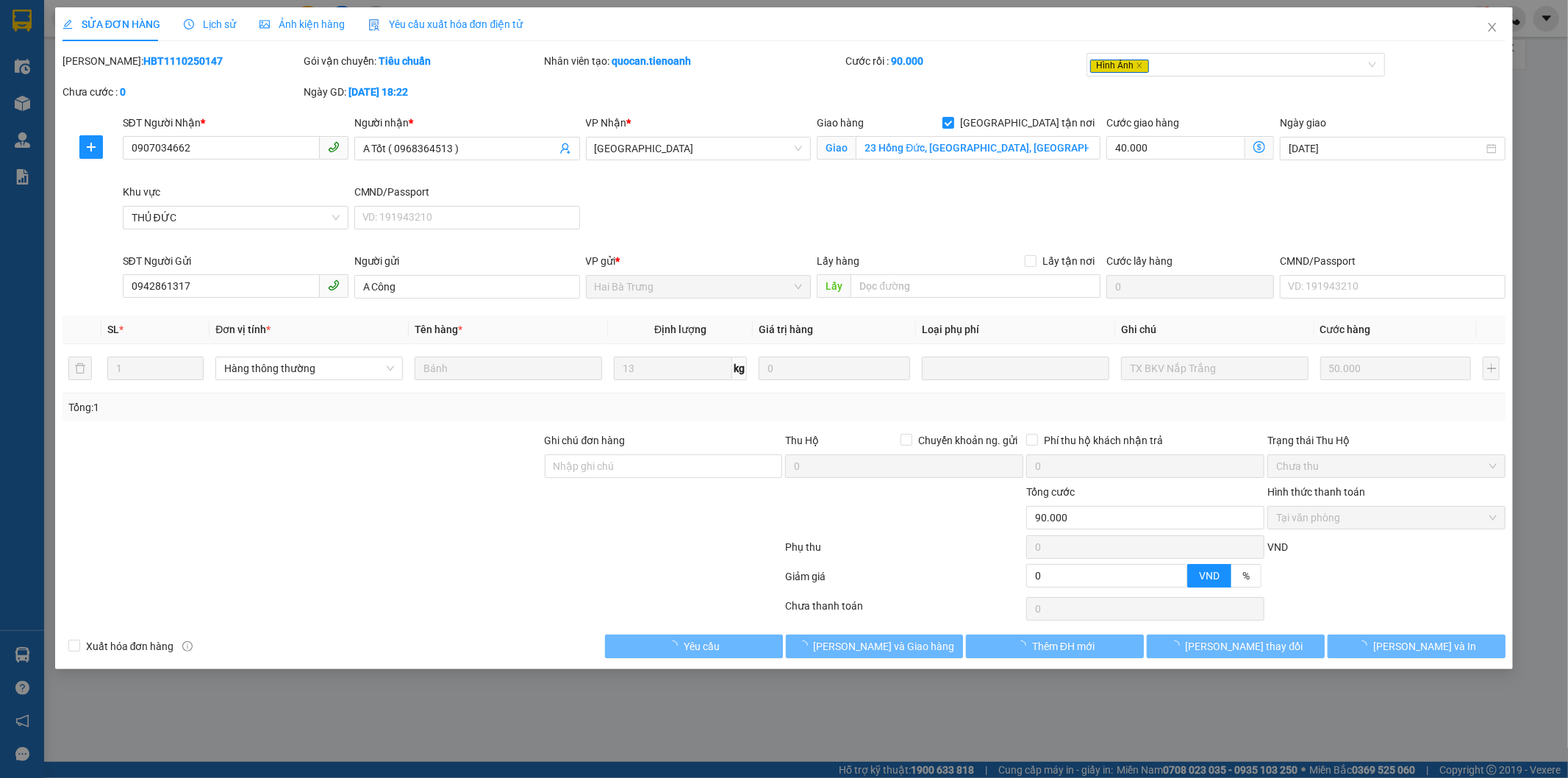
type input "0907034662"
type input "A Tốt ( 0968364513 )"
checkbox input "true"
type input "23 Hồng Đức, [GEOGRAPHIC_DATA], [GEOGRAPHIC_DATA], [GEOGRAPHIC_DATA]"
type input "0942861317"
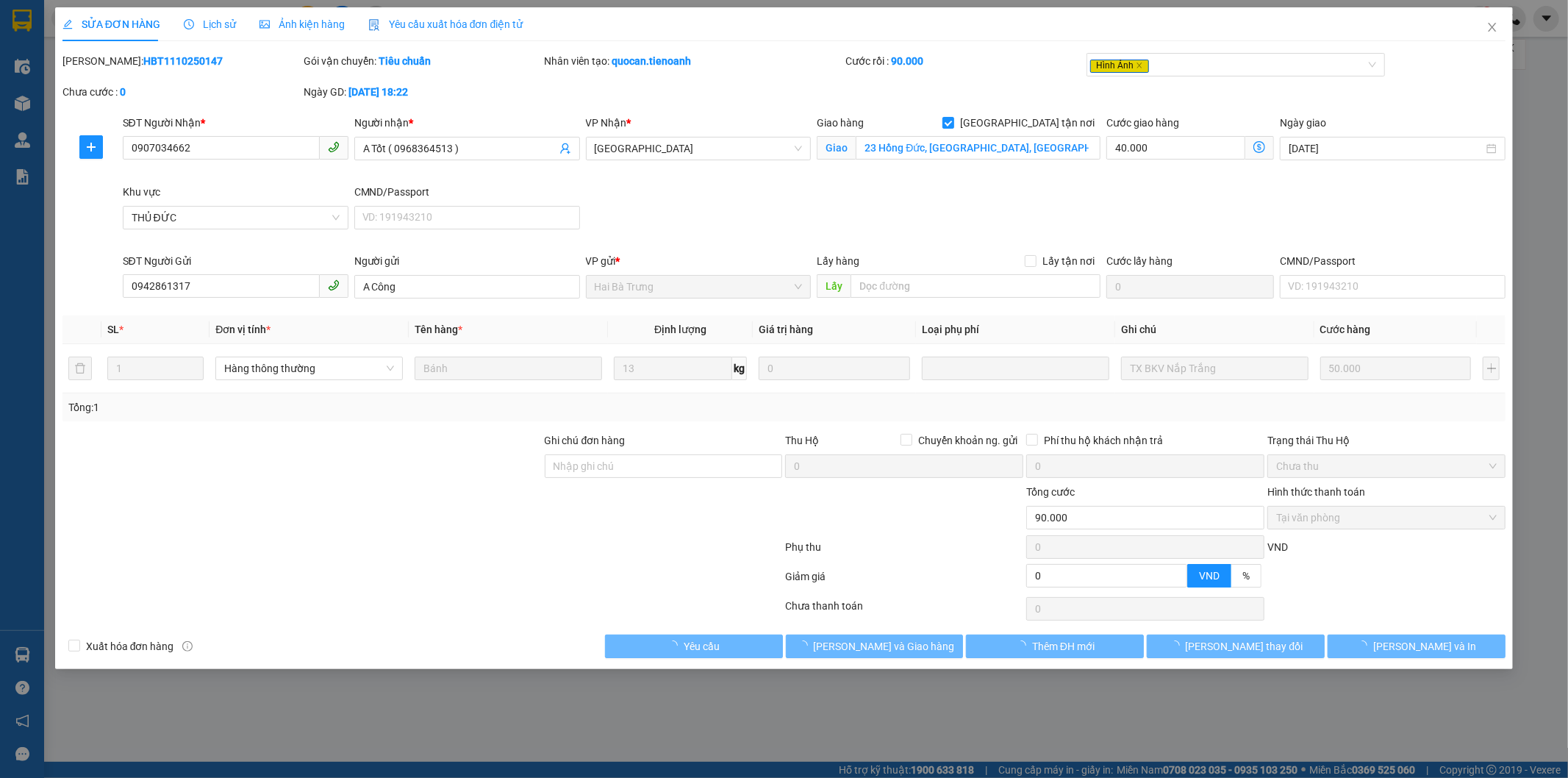
type input "A Công"
type input "0"
type input "90.000"
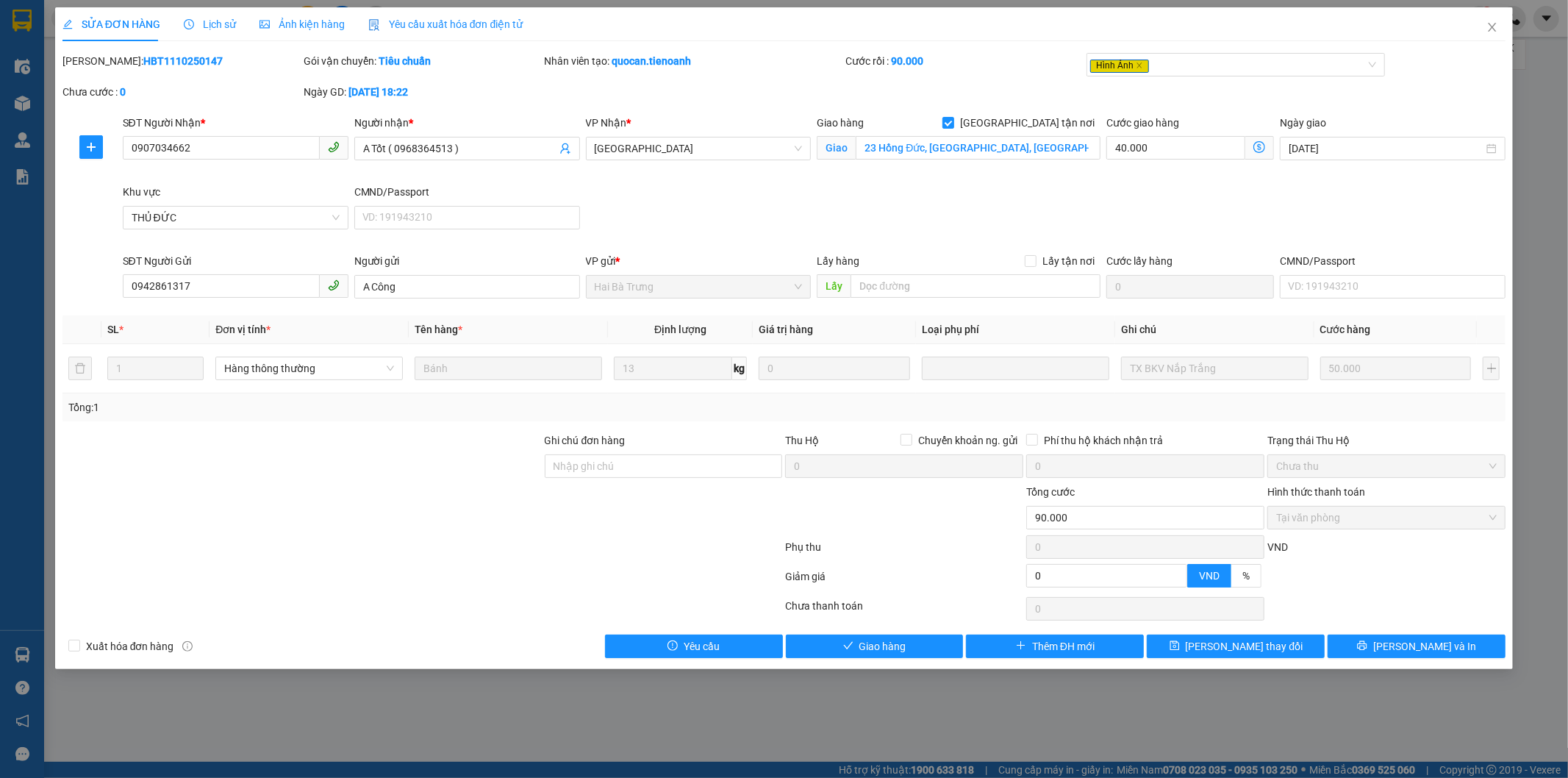
click at [826, 222] on div "SĐT Người Nhận * 0907034662 Người nhận * A Tốt ( 0968364513 ) VP Nhận * Thủ Đức…" at bounding box center [815, 184] width 1389 height 138
click at [331, 30] on div "Ảnh kiện hàng" at bounding box center [302, 24] width 85 height 16
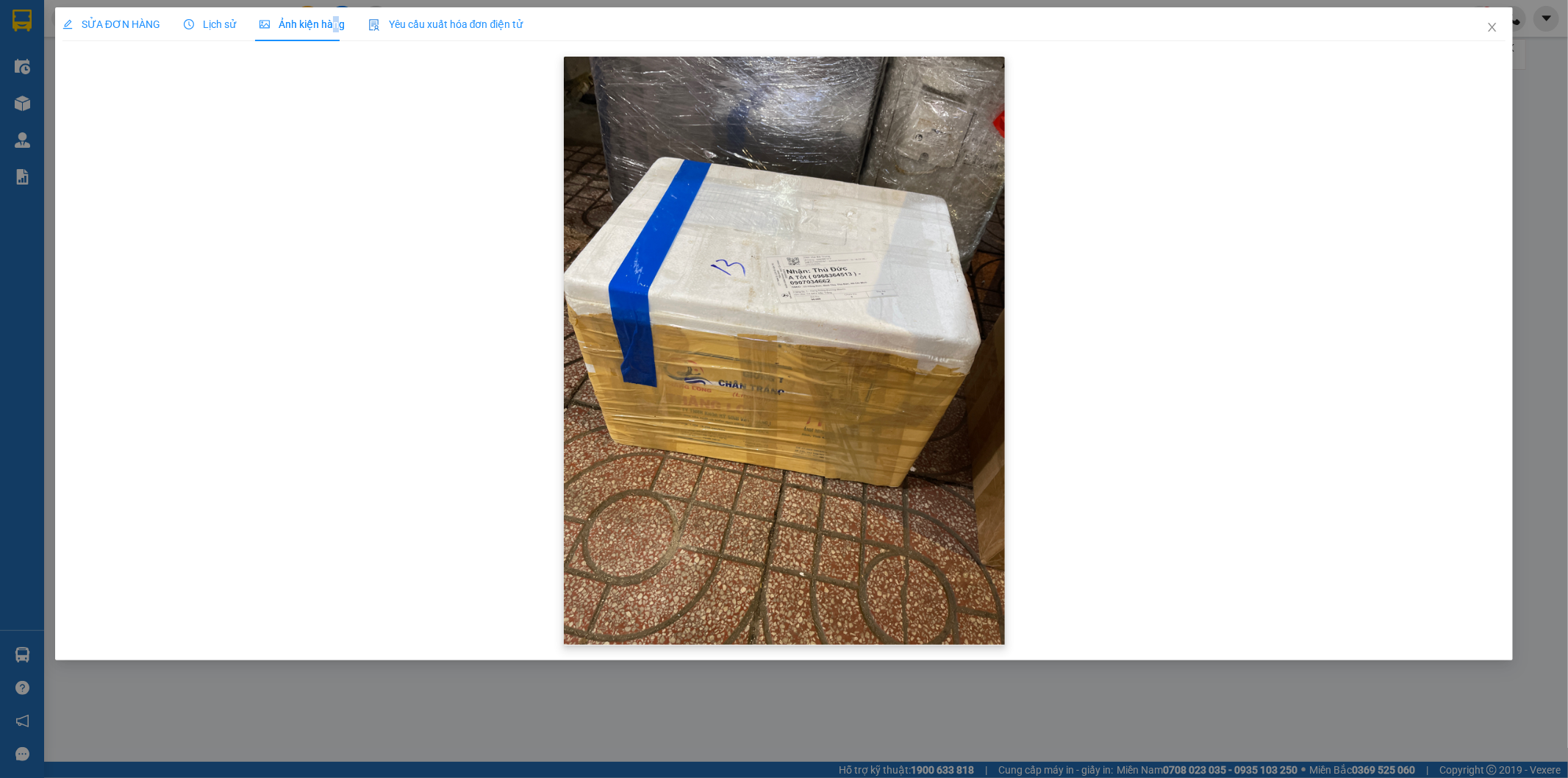
click at [909, 446] on img at bounding box center [784, 350] width 441 height 588
drag, startPoint x: 255, startPoint y: 281, endPoint x: 327, endPoint y: 317, distance: 80.5
click at [256, 280] on div at bounding box center [784, 351] width 1444 height 596
click at [203, 19] on span "Lịch sử" at bounding box center [210, 25] width 52 height 12
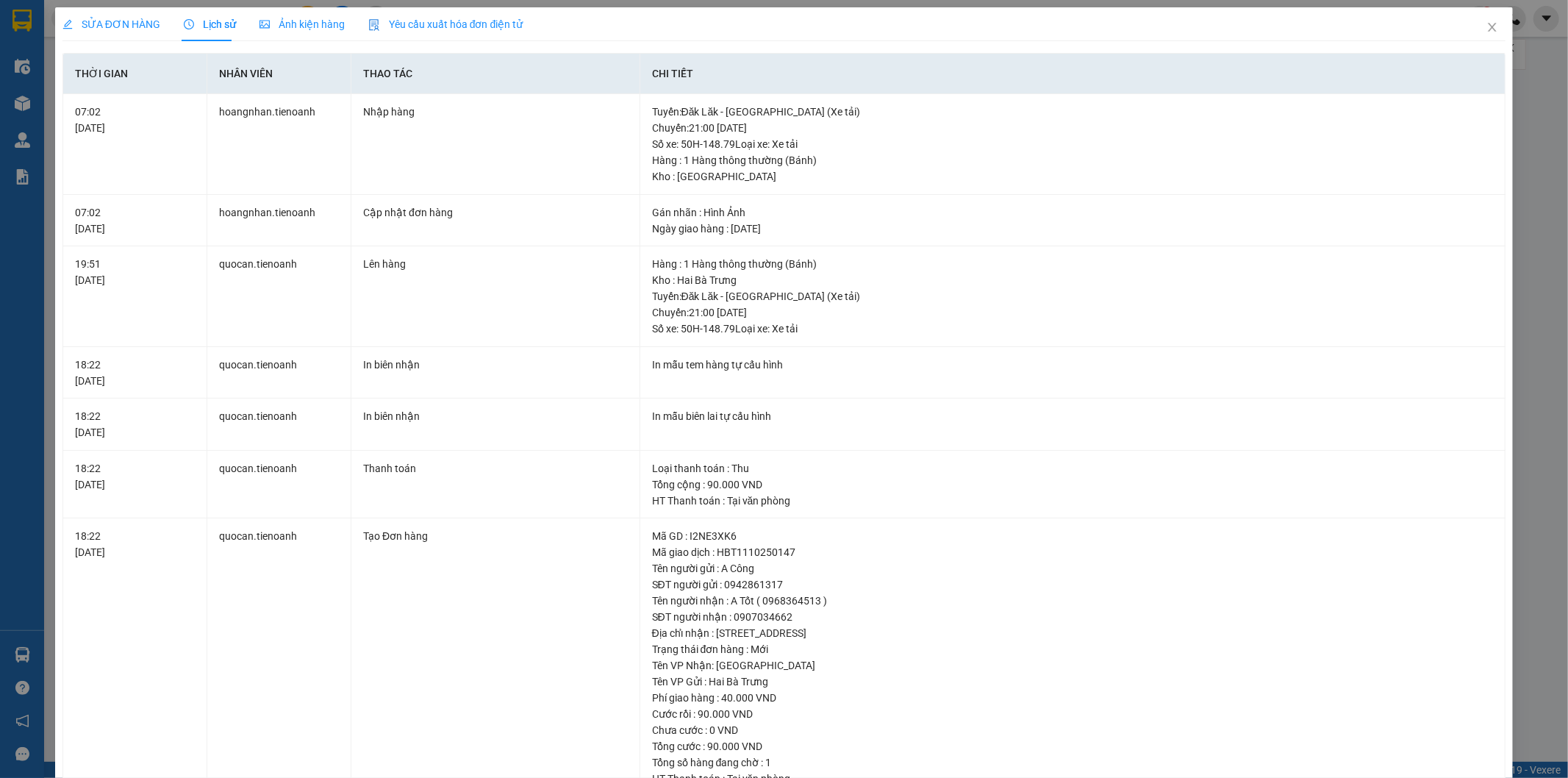
click at [85, 19] on span "SỬA ĐƠN HÀNG" at bounding box center [112, 25] width 98 height 12
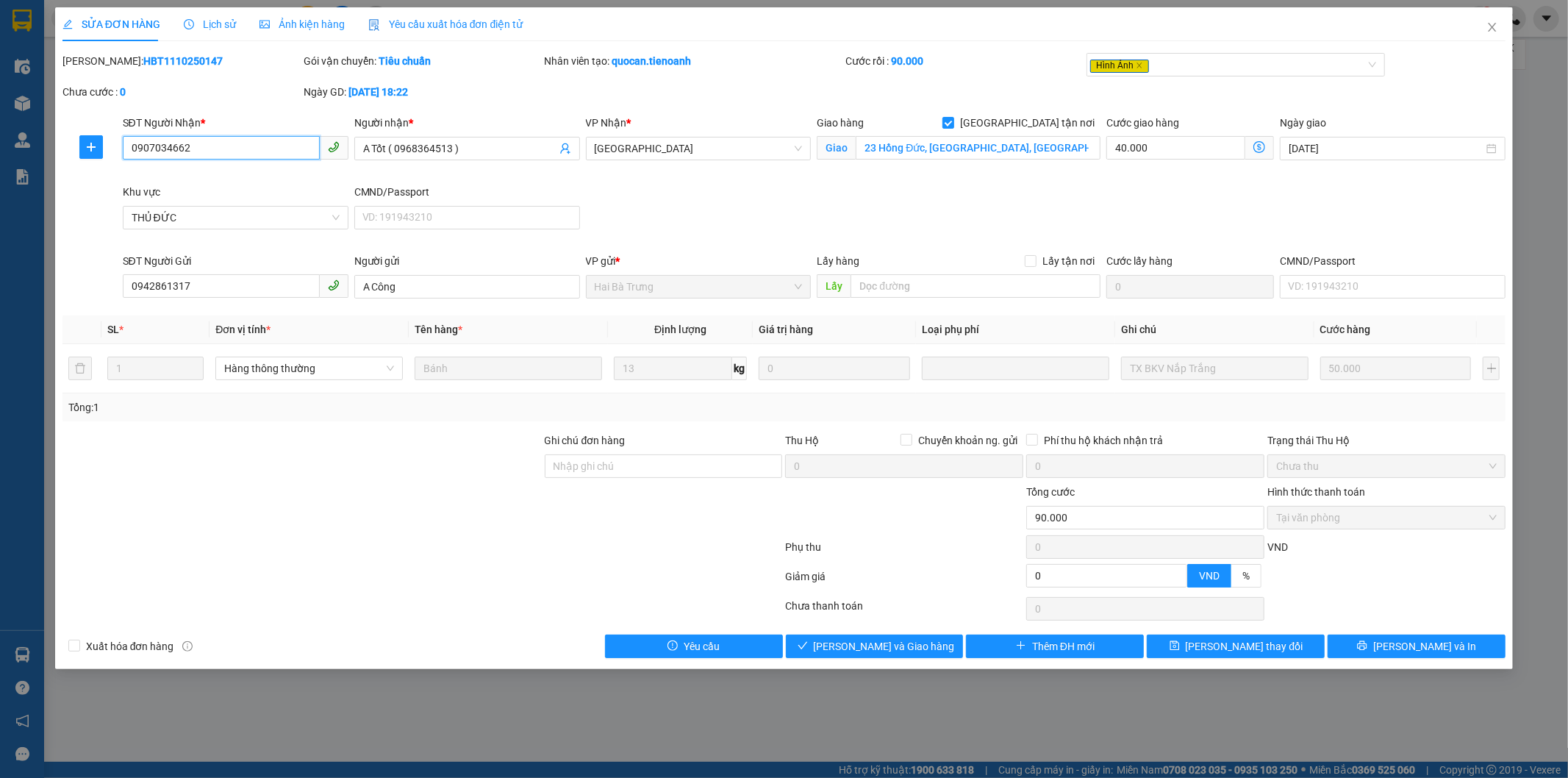
click at [216, 142] on input "0907034662" at bounding box center [221, 148] width 197 height 24
drag, startPoint x: 216, startPoint y: 142, endPoint x: 203, endPoint y: 156, distance: 19.1
drag, startPoint x: 203, startPoint y: 156, endPoint x: 181, endPoint y: 137, distance: 29.1
click at [181, 137] on input "0907034662" at bounding box center [221, 148] width 197 height 24
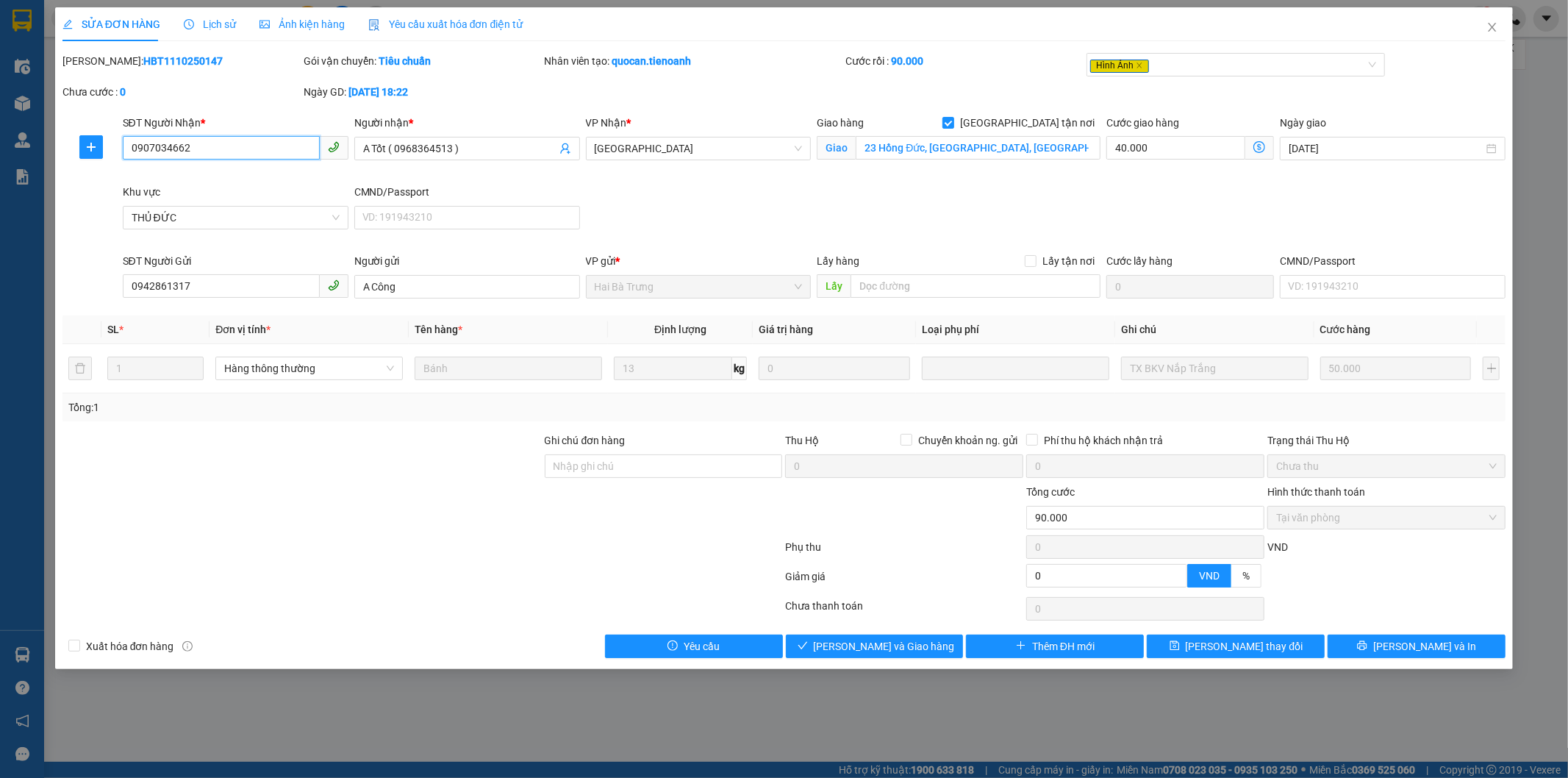
click at [181, 137] on input "0907034662" at bounding box center [221, 148] width 197 height 24
click at [1496, 31] on icon "close" at bounding box center [1493, 27] width 8 height 8
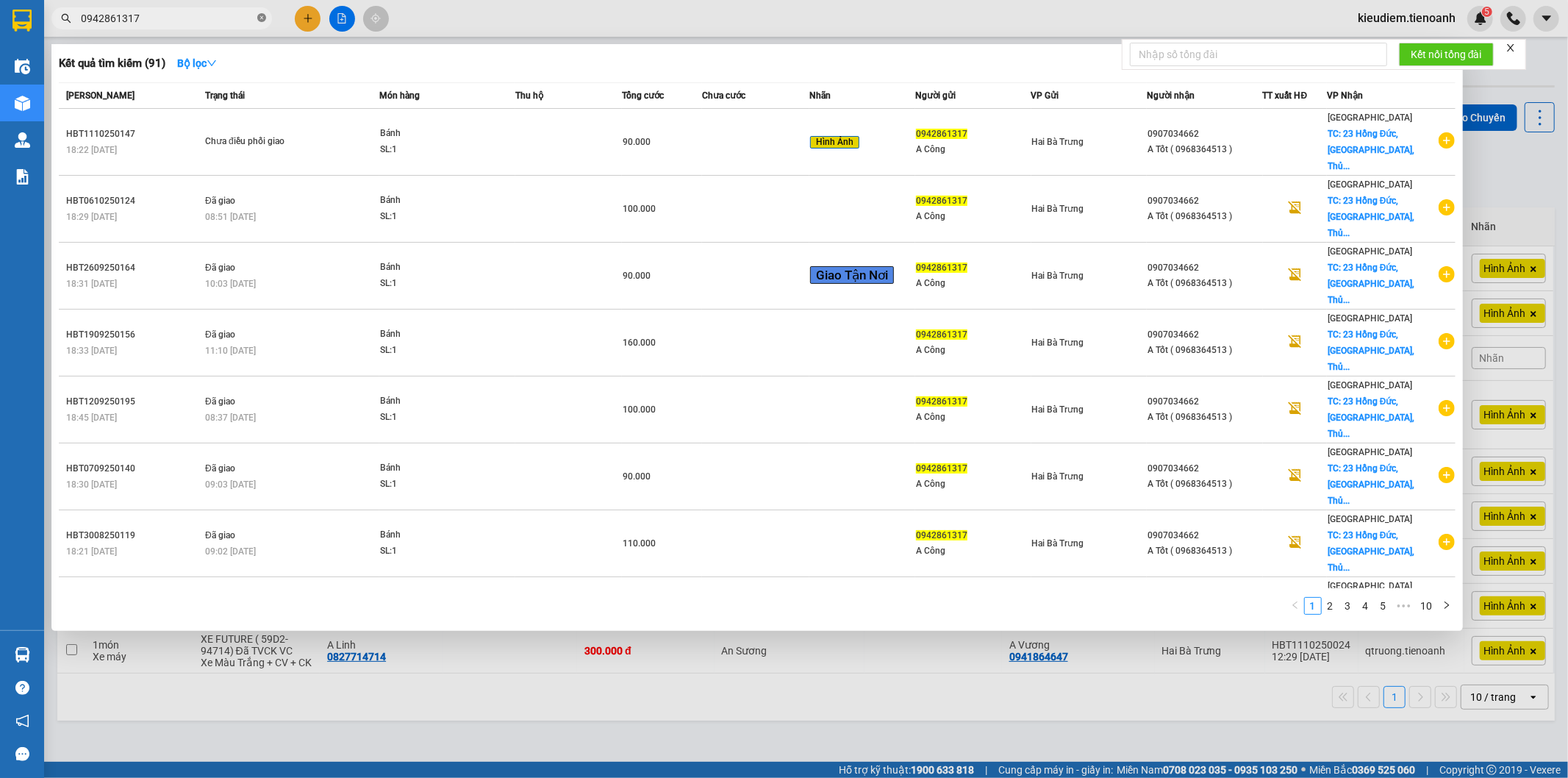
click at [262, 19] on icon "close-circle" at bounding box center [261, 18] width 8 height 8
